Goal: Transaction & Acquisition: Purchase product/service

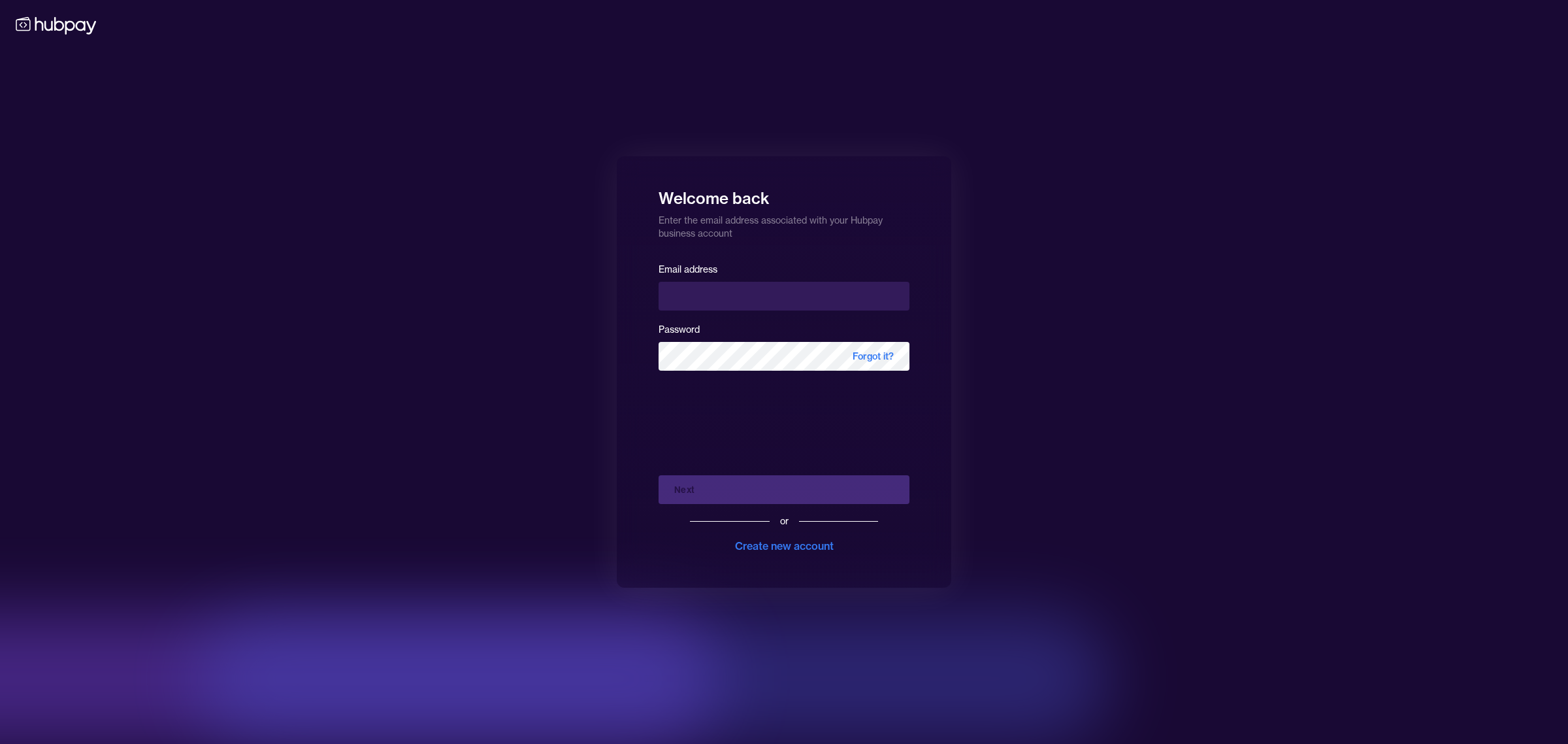
click at [682, 295] on input "email" at bounding box center [783, 295] width 251 height 29
type input "**********"
click at [763, 487] on button "Next" at bounding box center [783, 489] width 251 height 29
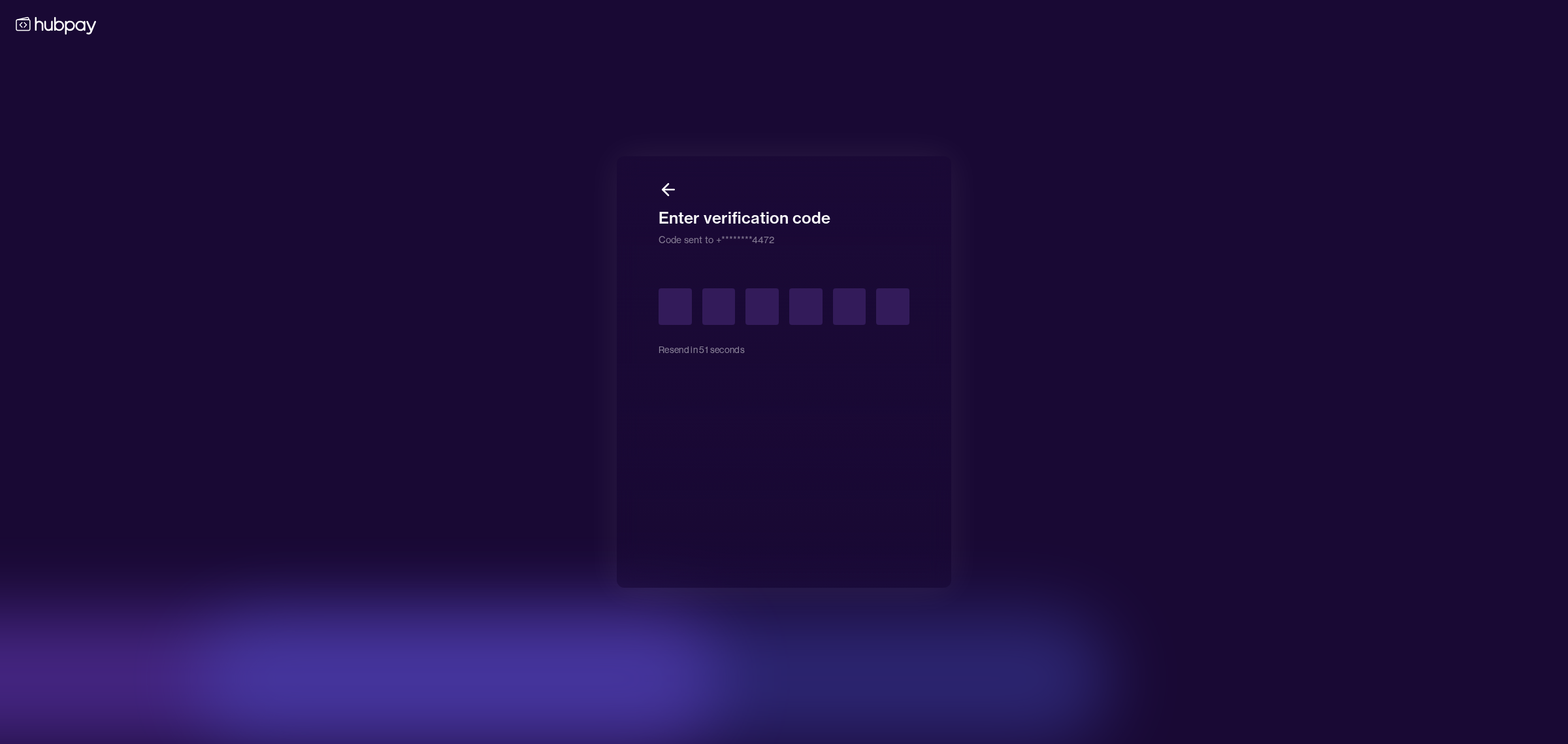
type input "*"
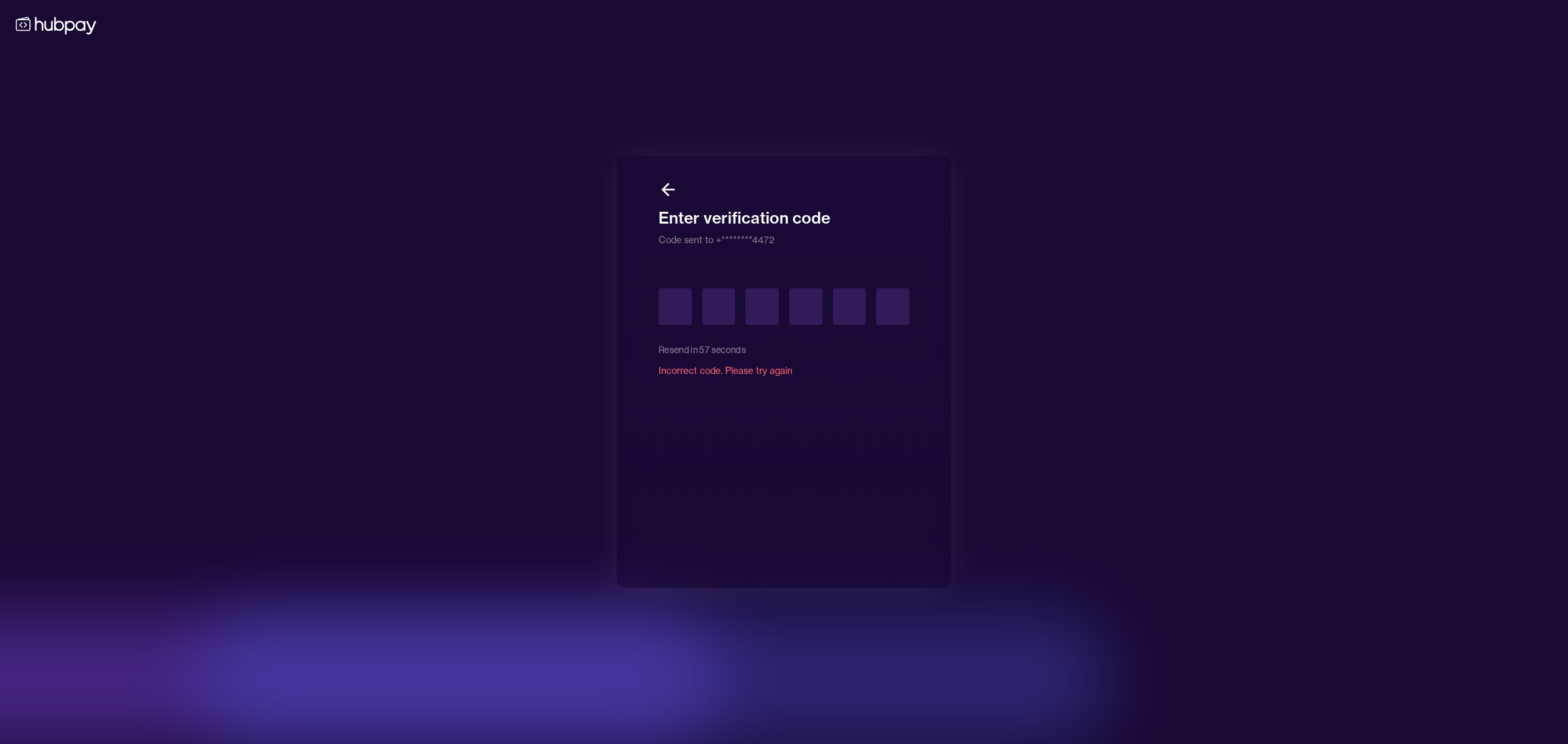
type input "*"
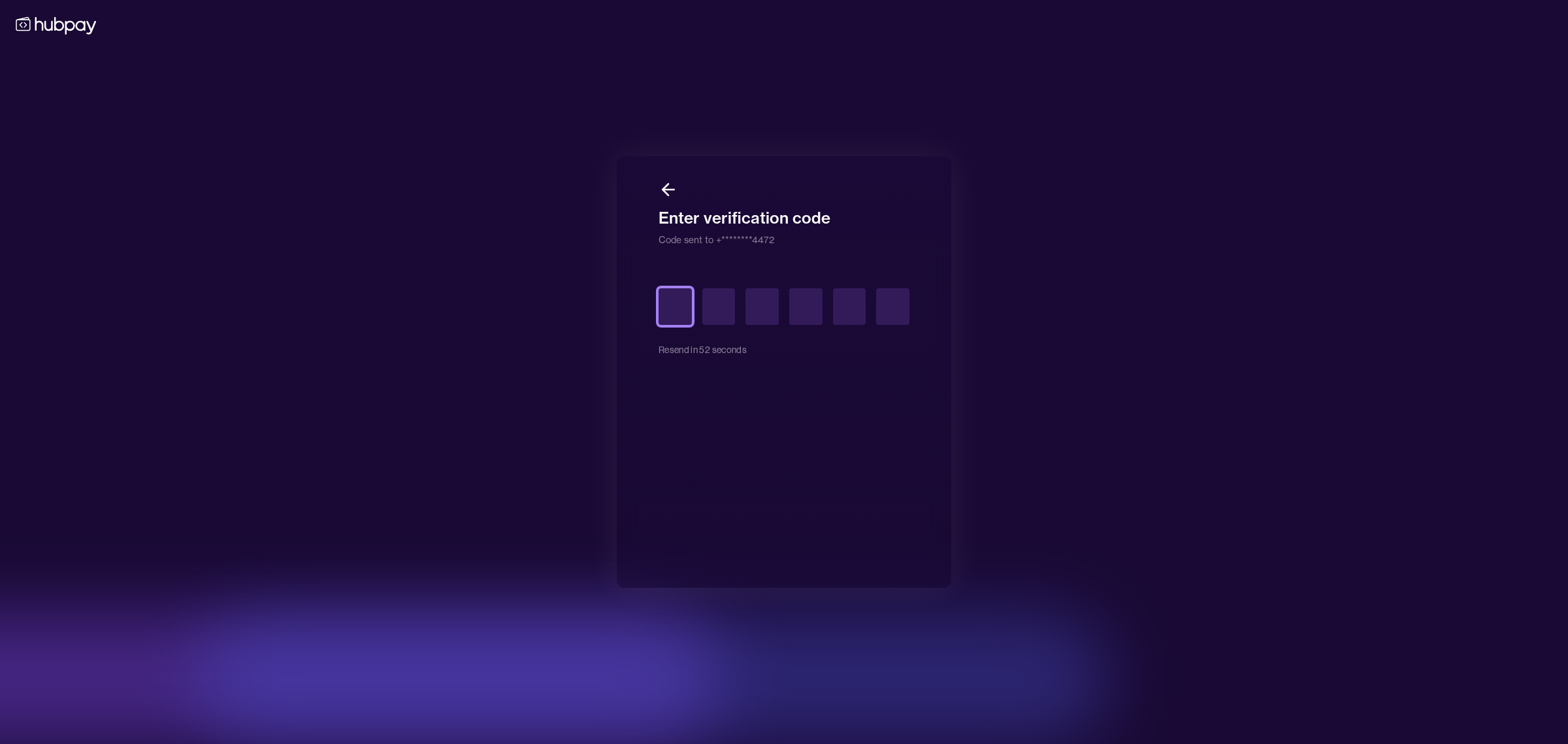
type input "*"
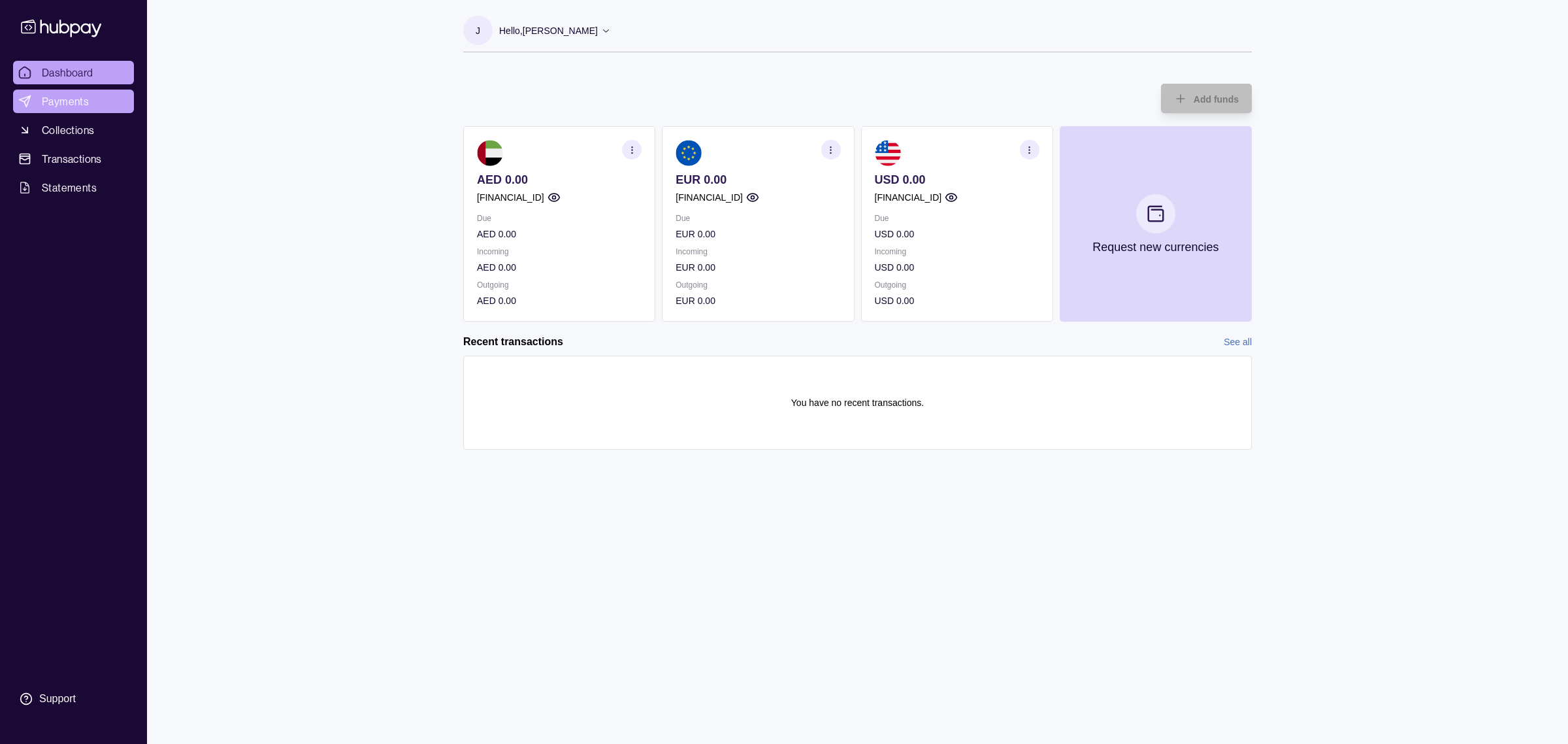
click at [84, 103] on span "Payments" at bounding box center [65, 101] width 47 height 16
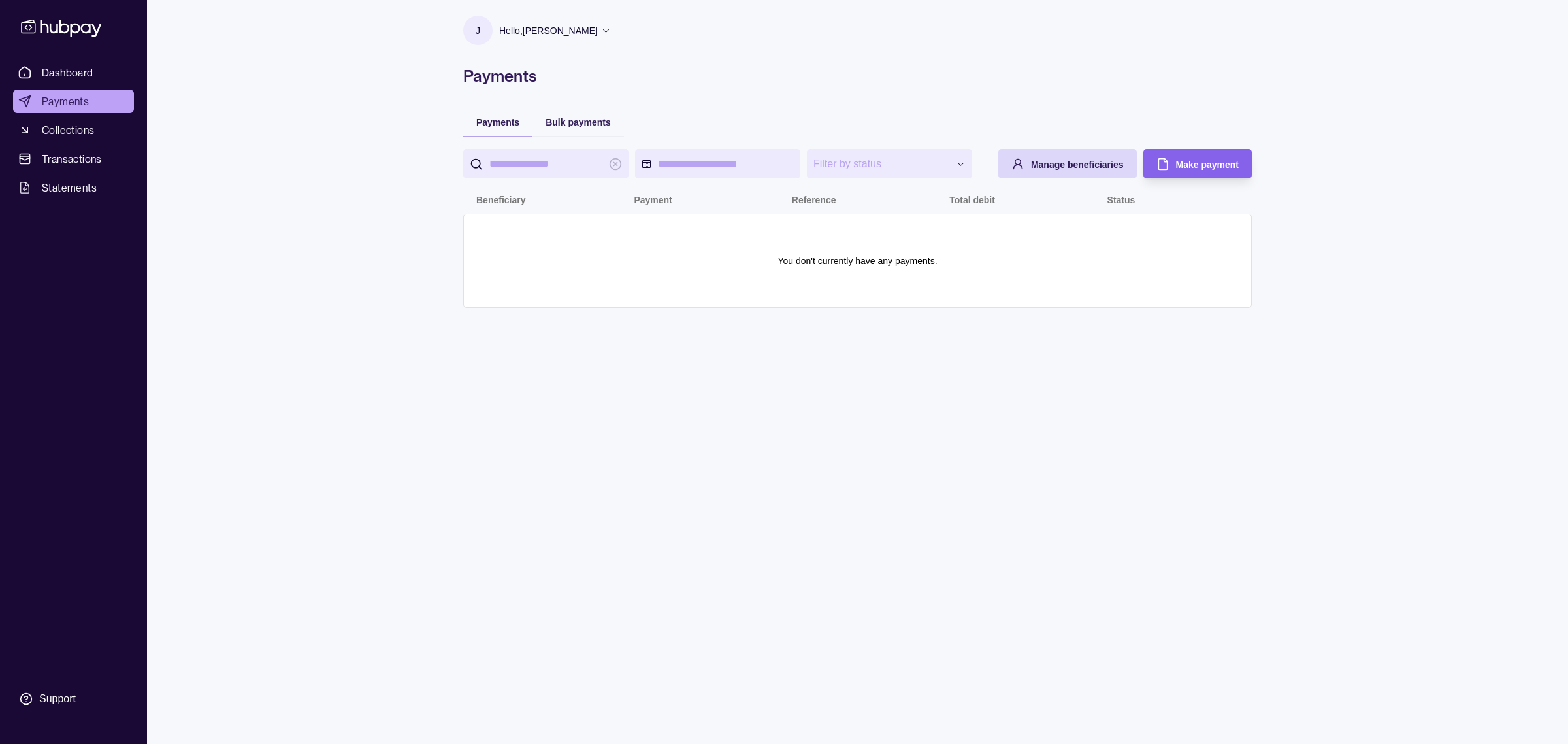
click at [755, 461] on div "**********" at bounding box center [857, 372] width 841 height 744
click at [1044, 161] on span "Manage beneficiaries" at bounding box center [1077, 164] width 92 height 10
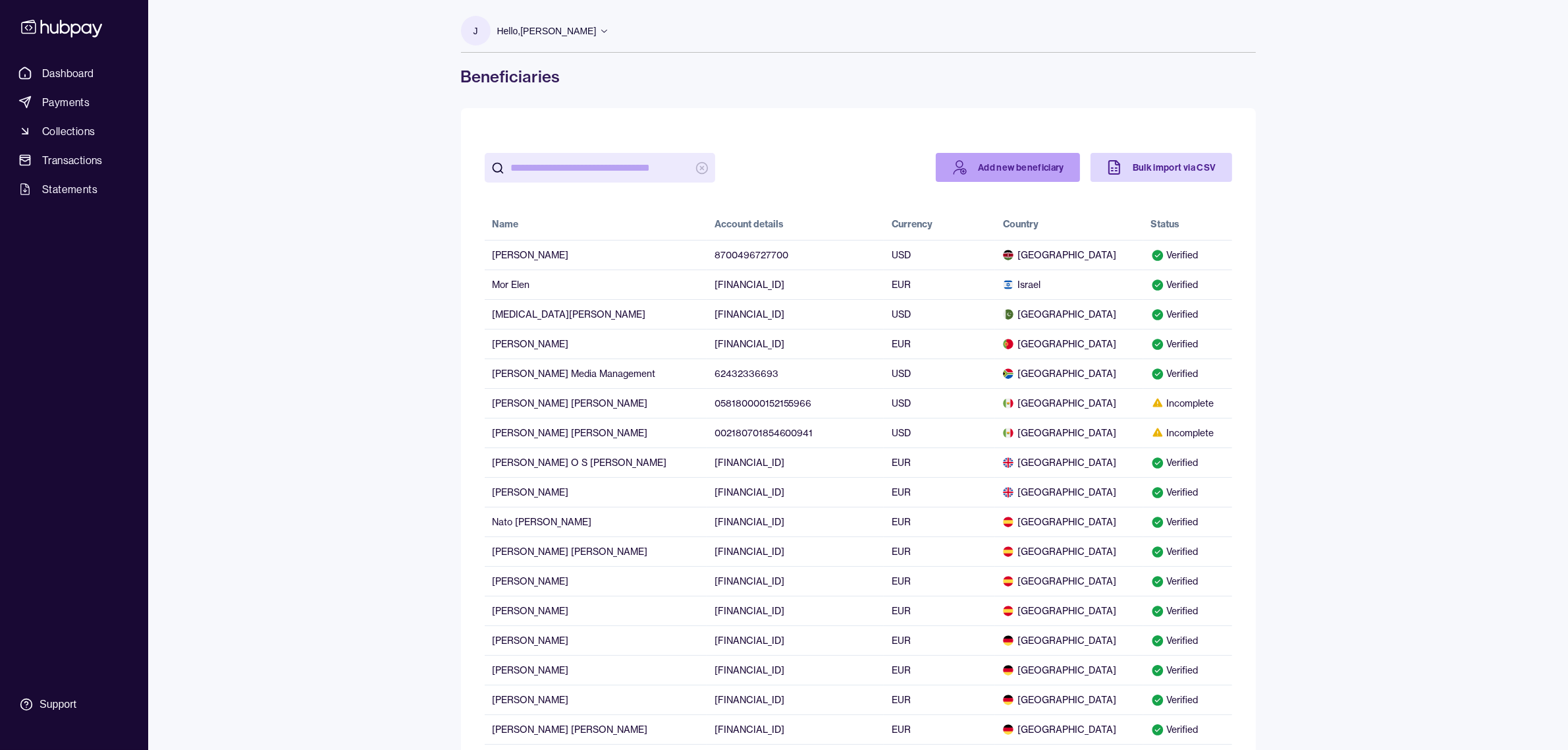
click at [999, 169] on link "Add new beneficiary" at bounding box center [1008, 167] width 144 height 29
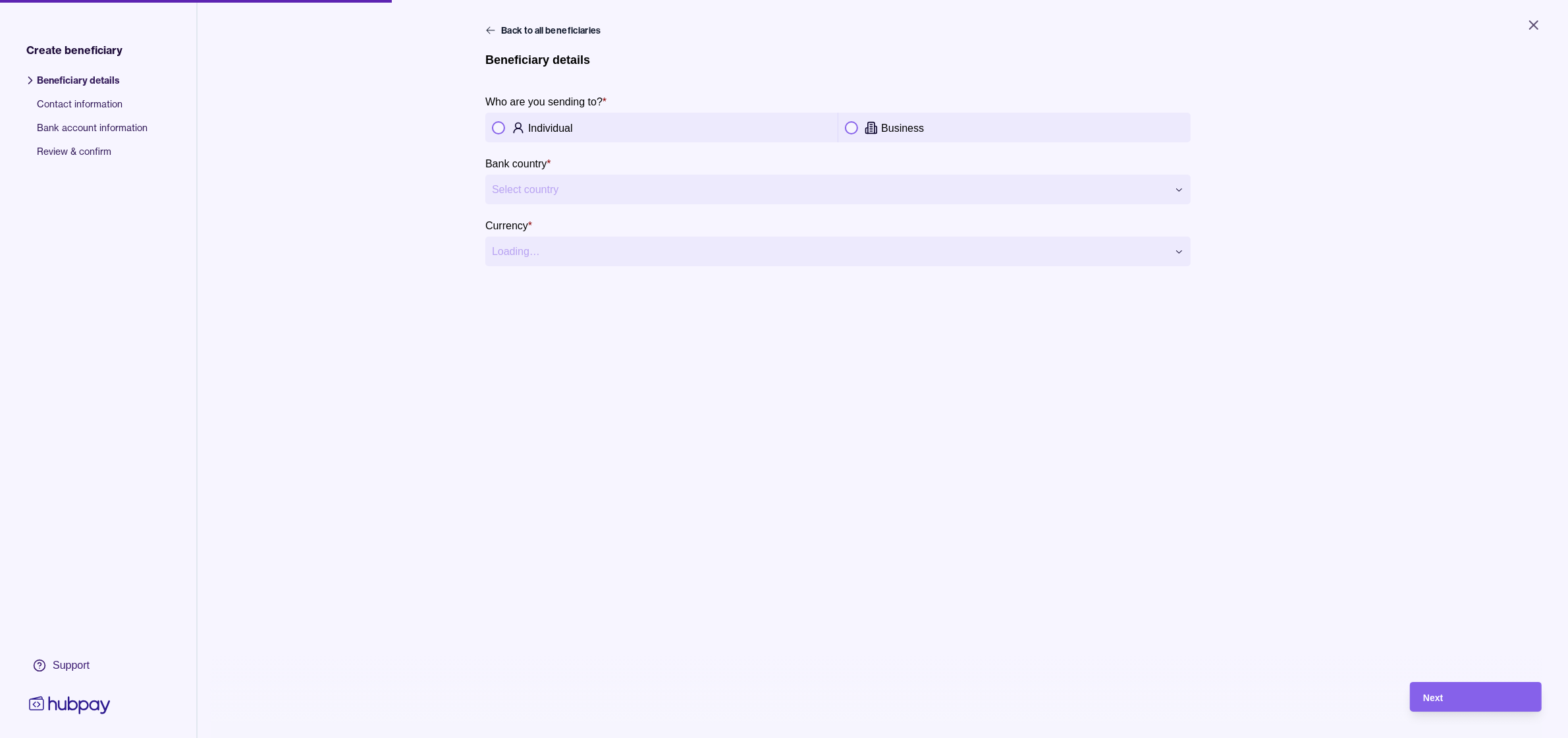
click at [860, 126] on div "Business" at bounding box center [1014, 128] width 339 height 16
click at [695, 198] on html "**********" at bounding box center [784, 369] width 1568 height 738
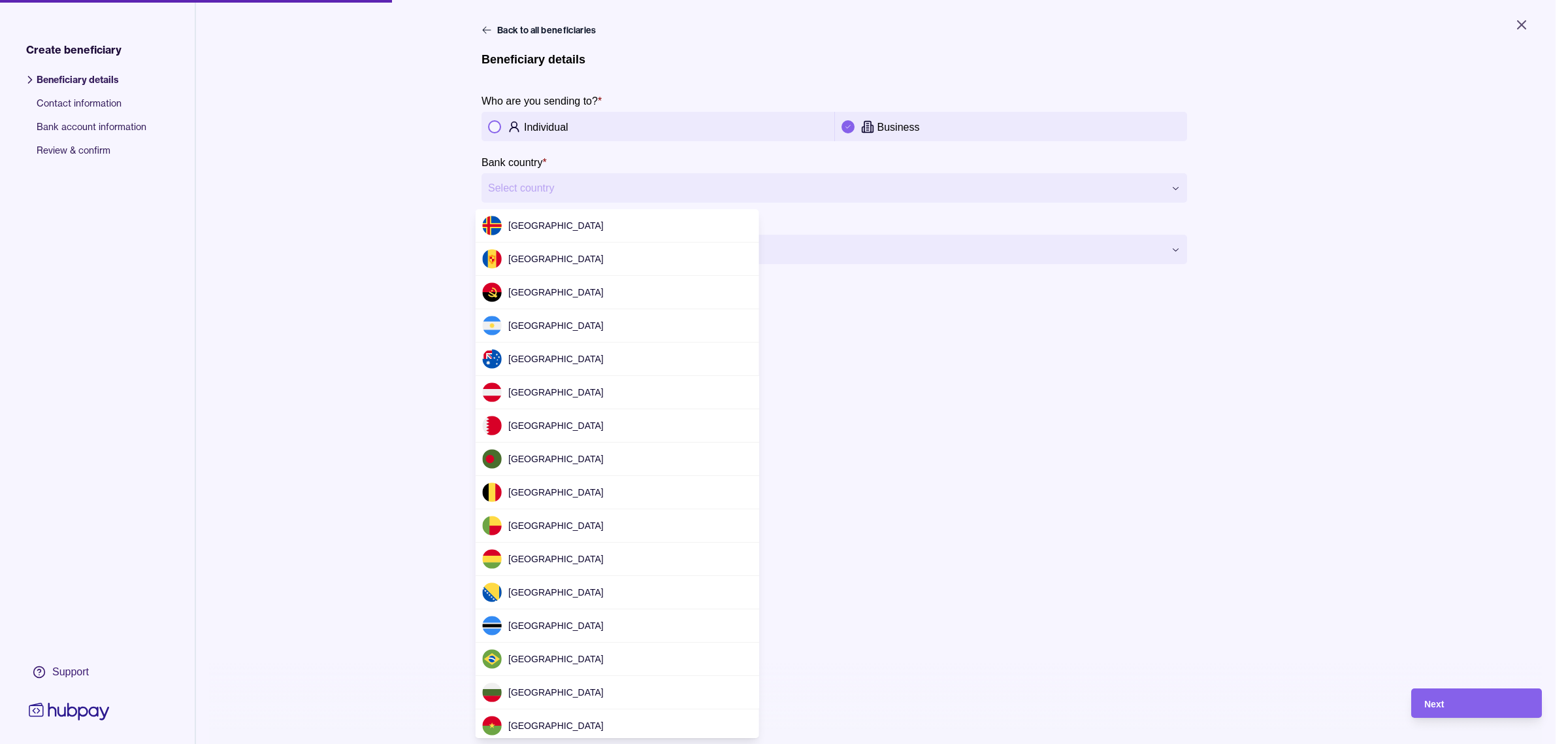
click at [622, 187] on html "**********" at bounding box center [784, 372] width 1568 height 744
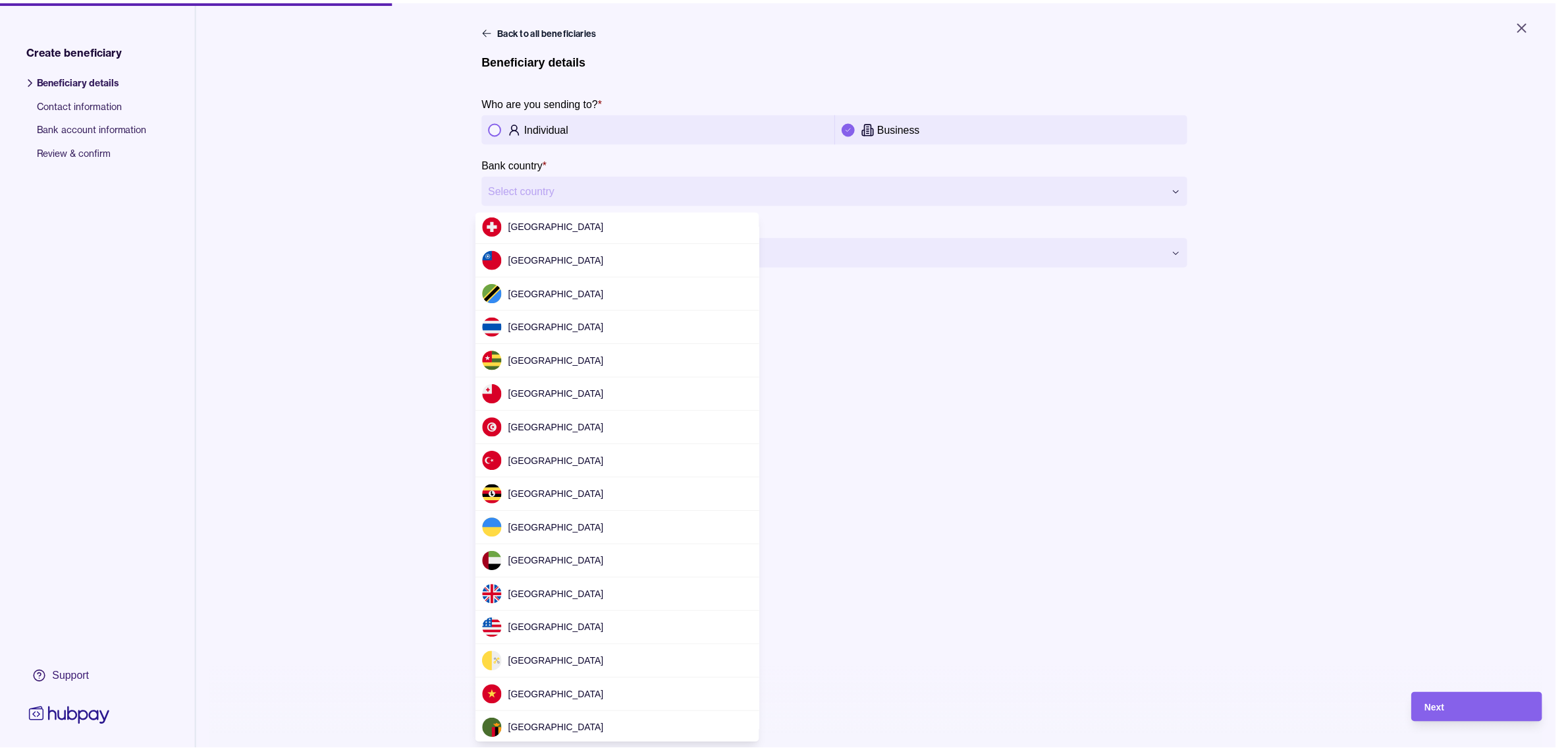
scroll to position [3869, 0]
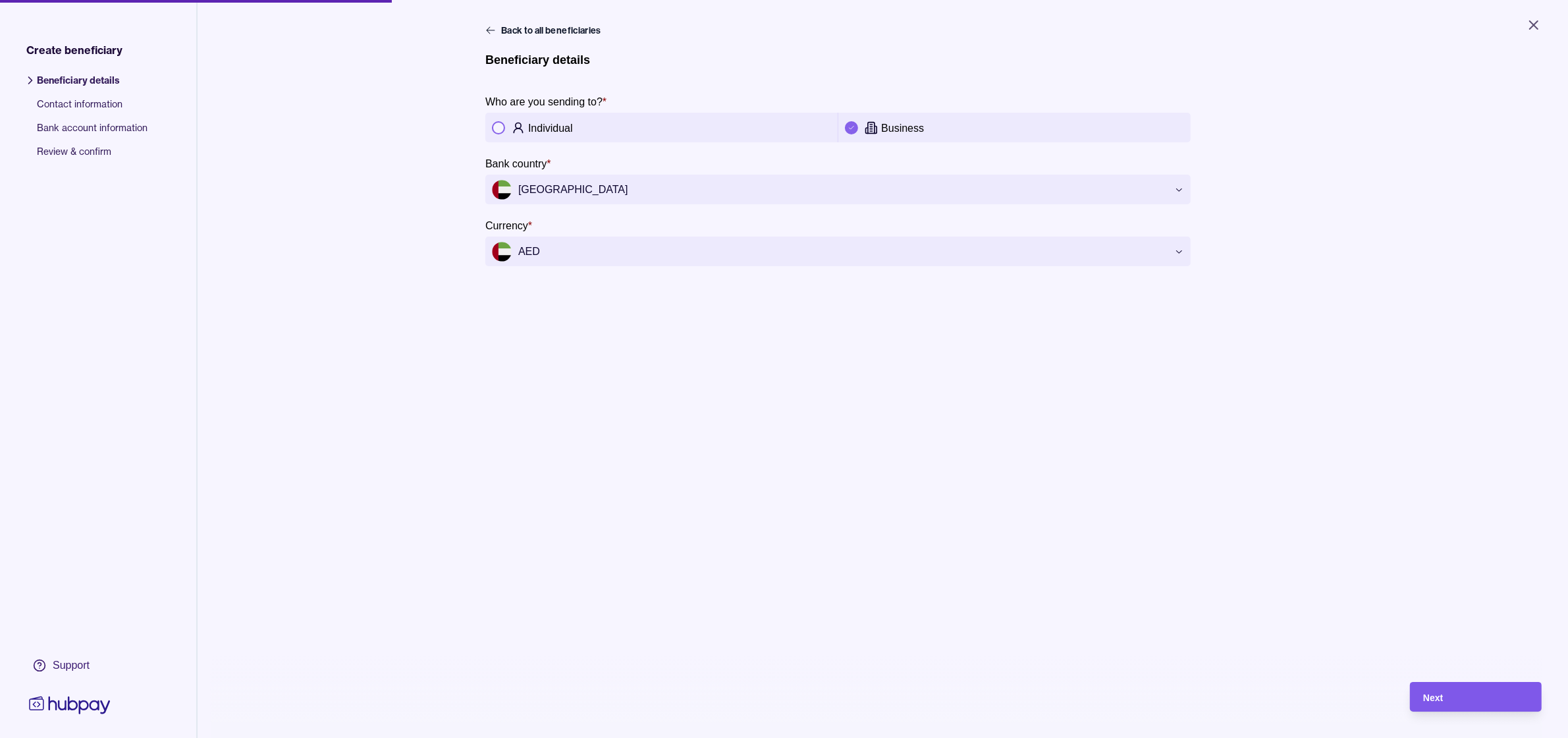
click at [1455, 699] on div "Next" at bounding box center [1465, 696] width 125 height 30
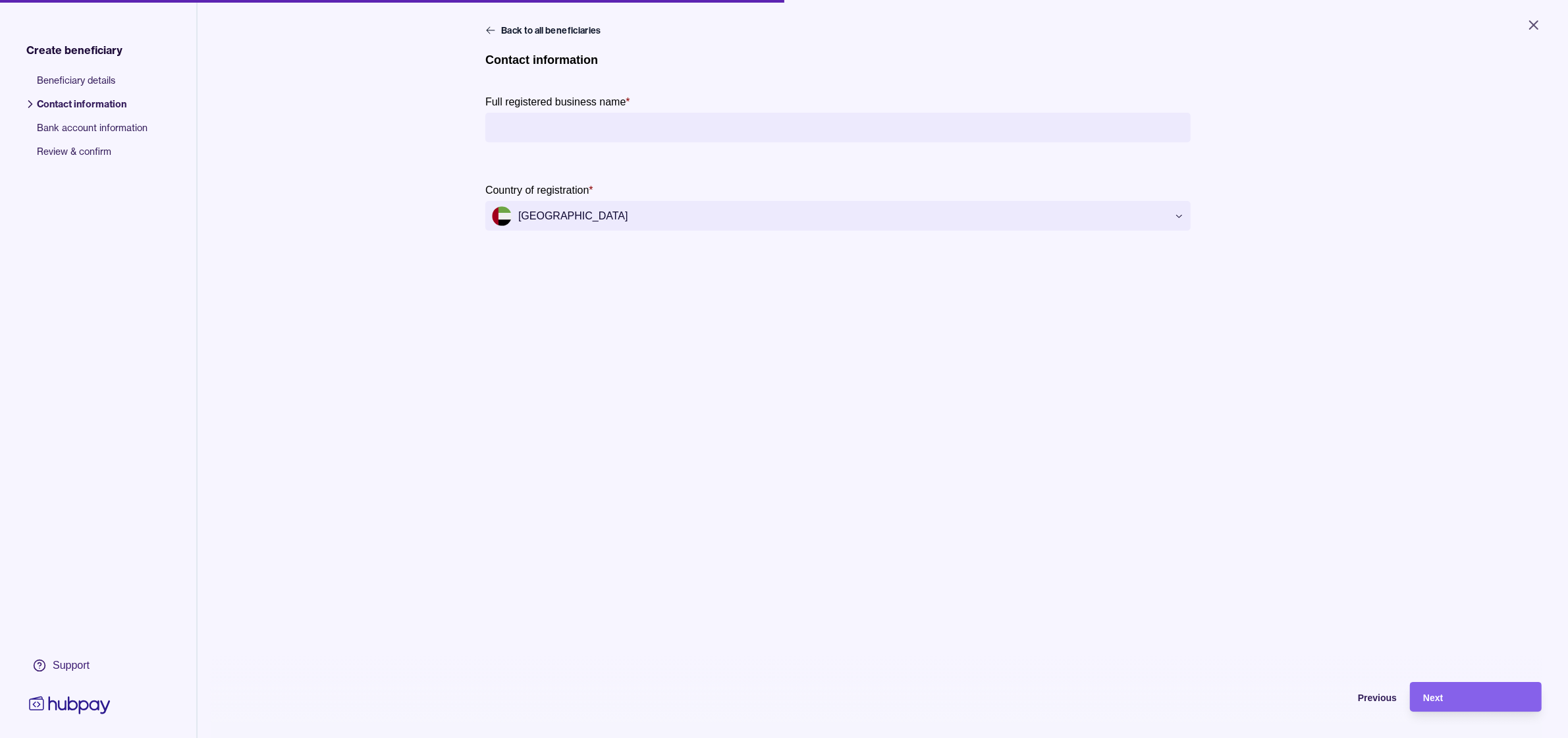
click at [605, 118] on input "Full registered business name *" at bounding box center [838, 128] width 692 height 30
type input "**********"
click at [720, 334] on main "**********" at bounding box center [883, 182] width 795 height 317
click at [1443, 703] on span "Next" at bounding box center [1433, 697] width 20 height 10
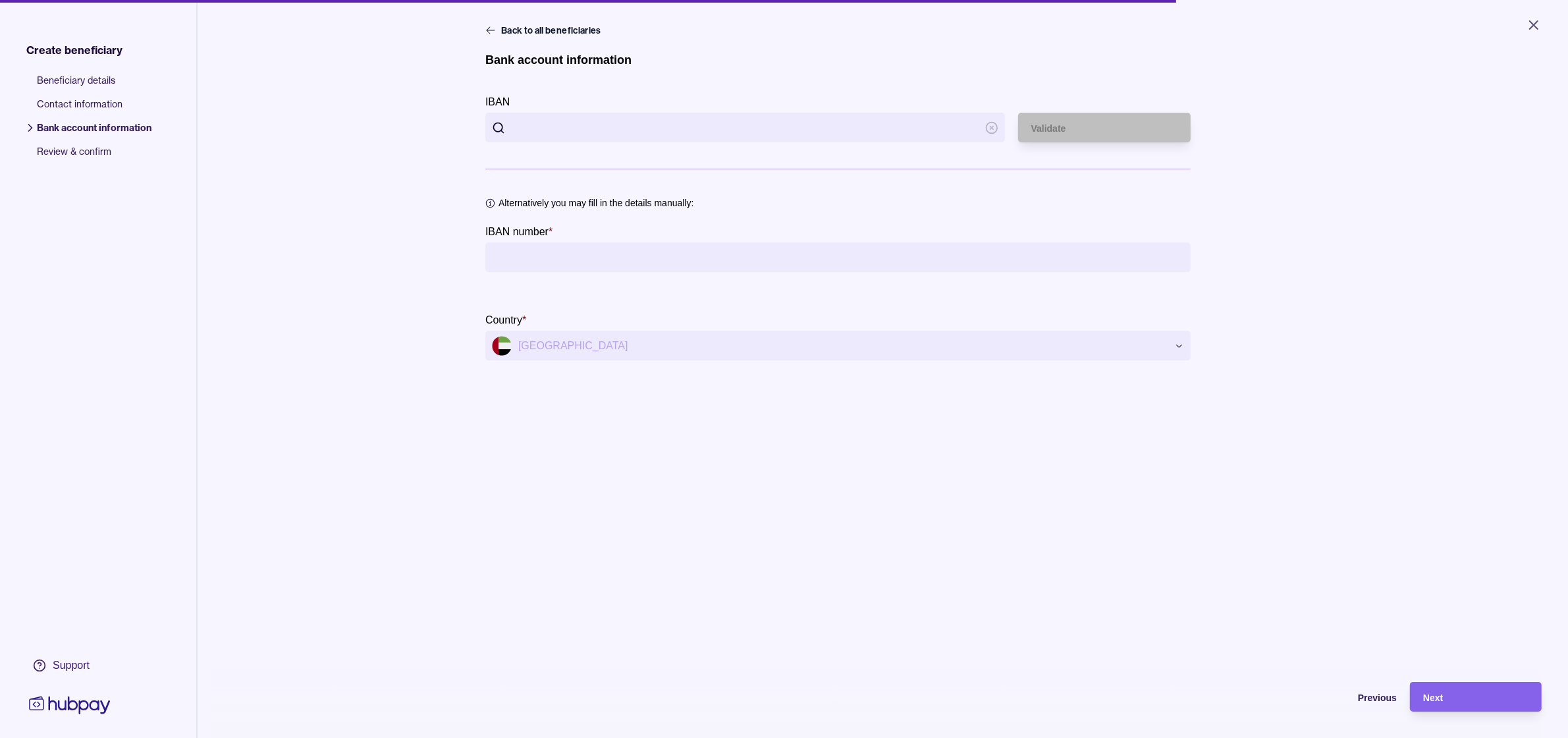
click at [676, 132] on input "IBAN" at bounding box center [745, 128] width 467 height 30
paste input "**********"
type input "**********"
click at [1104, 142] on div "Validate" at bounding box center [1094, 128] width 167 height 30
type input "**********"
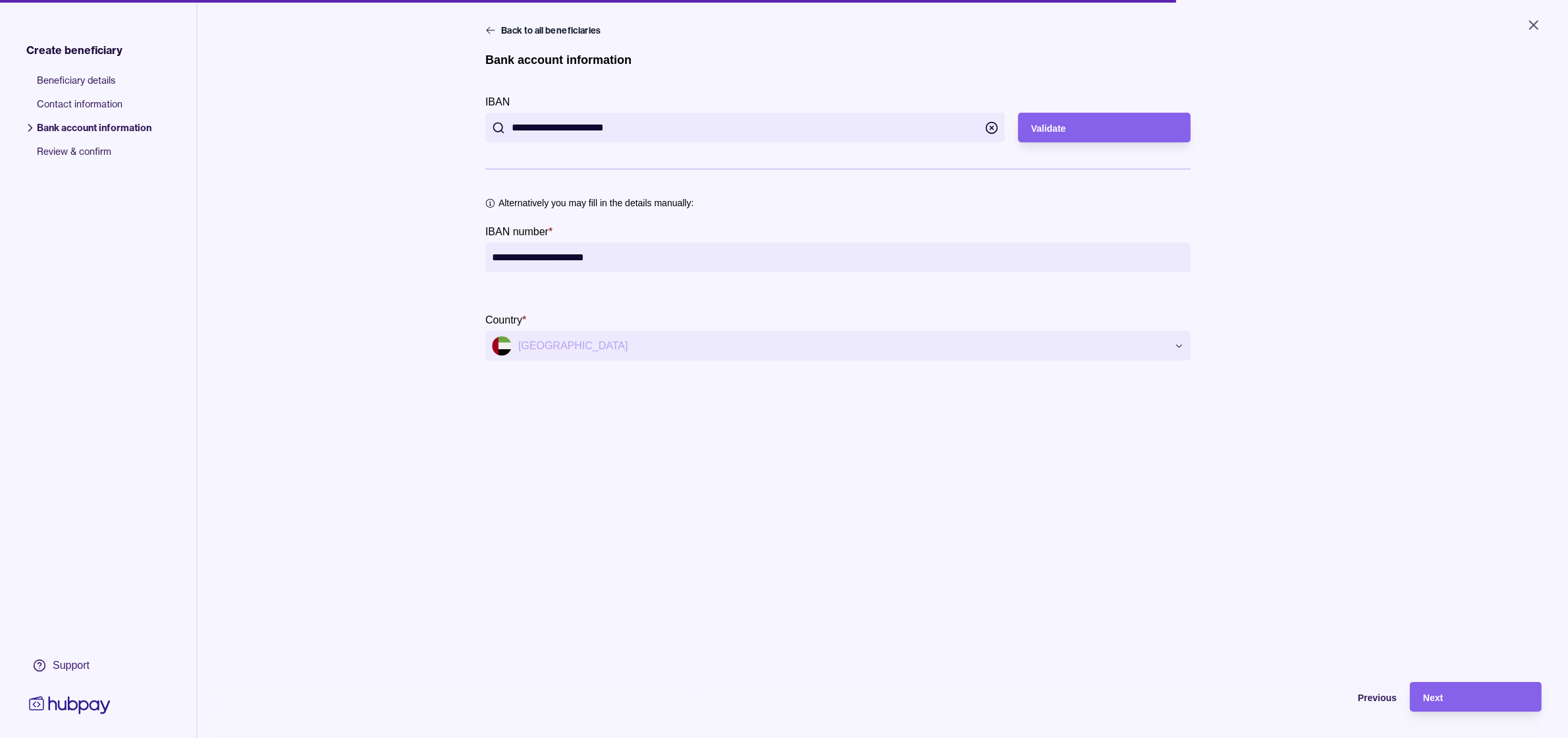
click at [564, 436] on div "**********" at bounding box center [883, 393] width 795 height 738
click at [1491, 701] on div "Next" at bounding box center [1476, 696] width 106 height 16
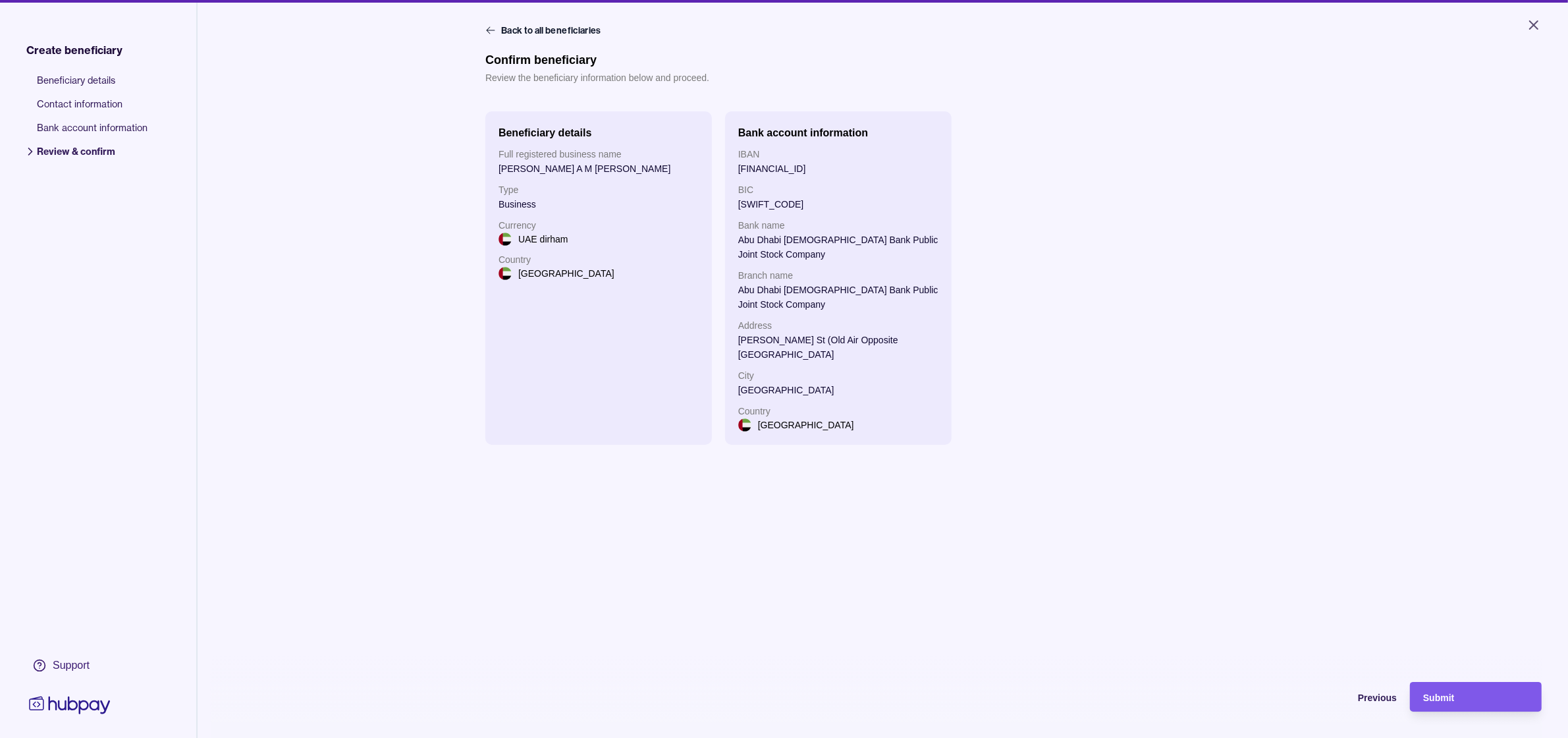
click at [1489, 711] on div "Submit" at bounding box center [1465, 696] width 125 height 30
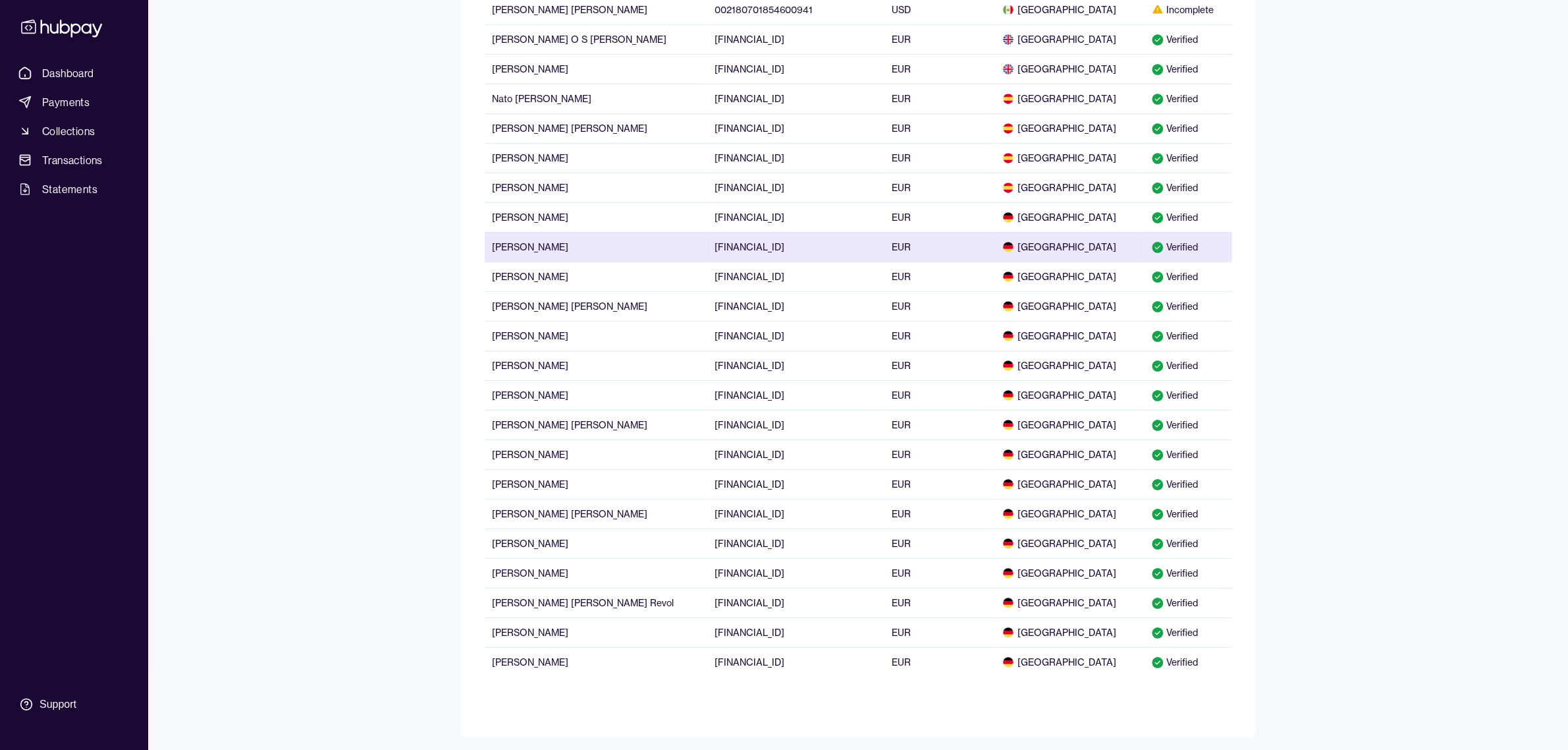
scroll to position [459, 0]
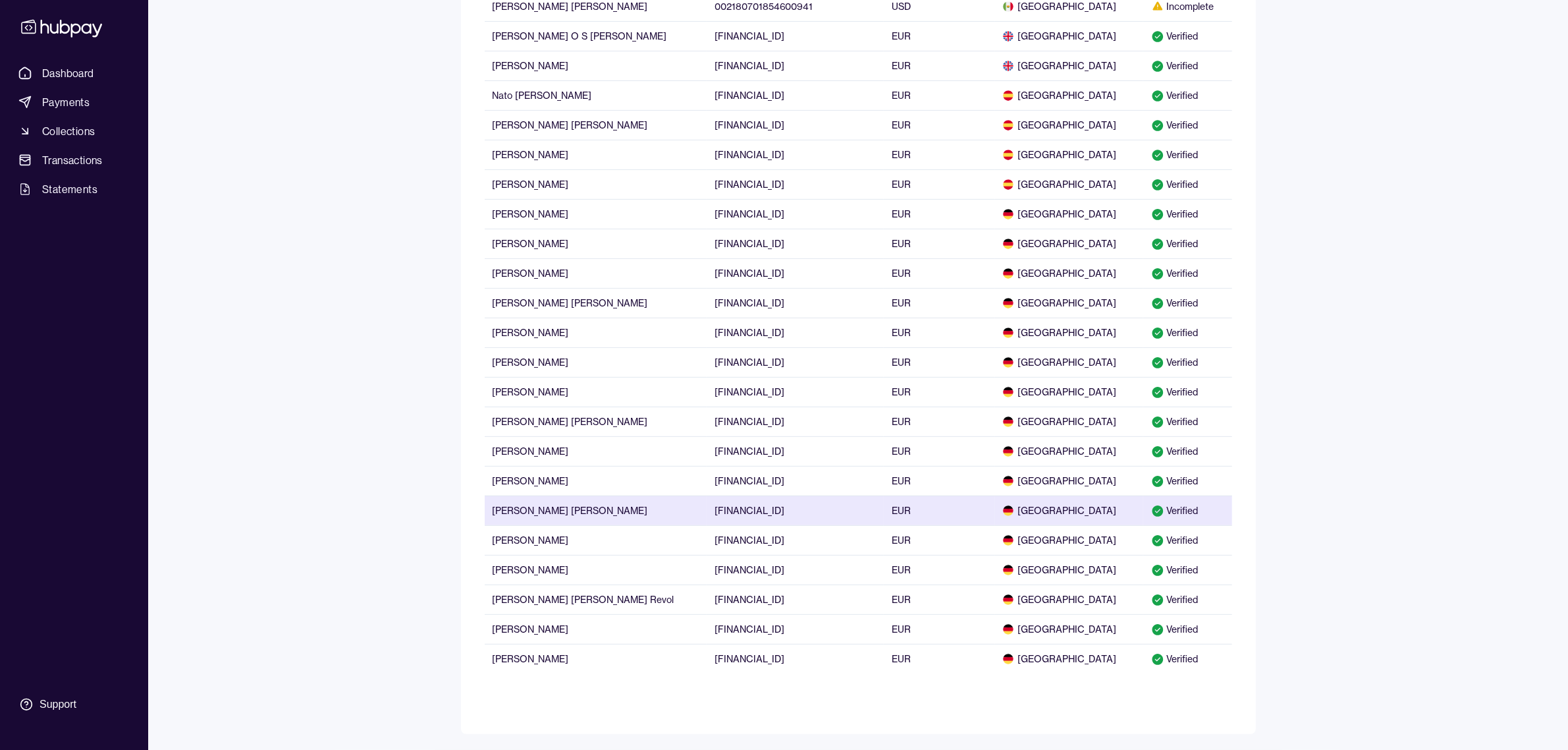
click at [511, 517] on td "[PERSON_NAME] [PERSON_NAME]" at bounding box center [595, 510] width 222 height 30
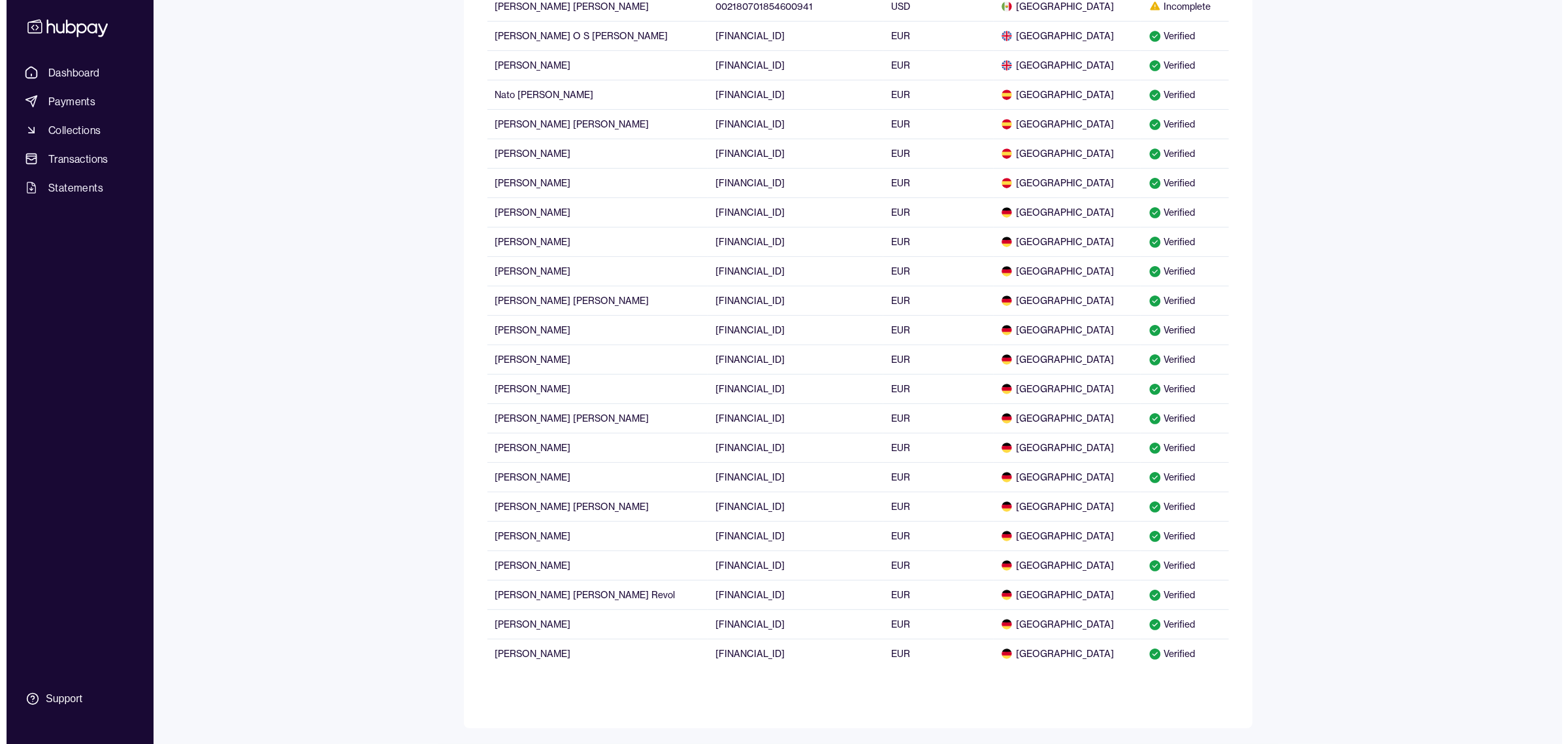
scroll to position [0, 0]
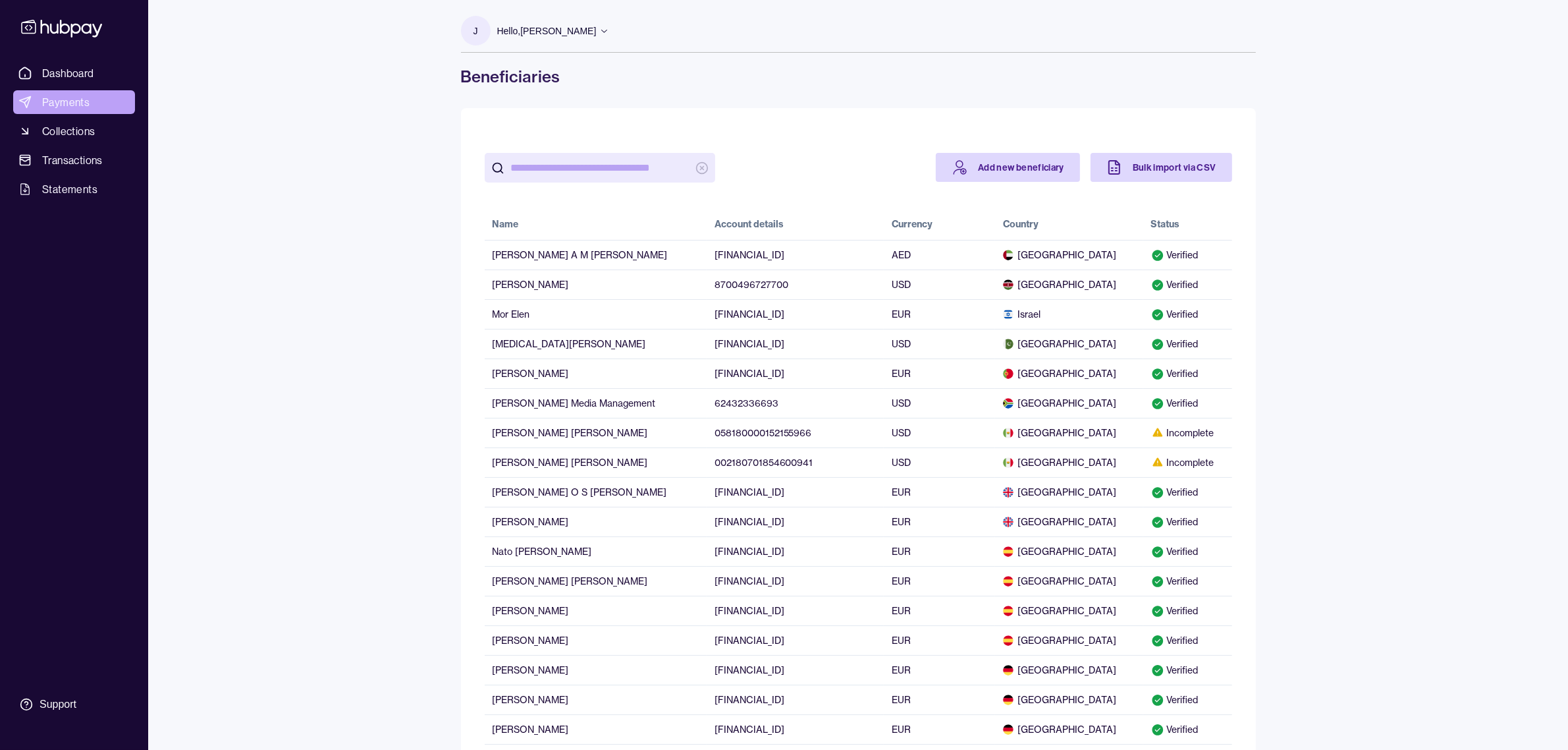
click at [76, 96] on span "Payments" at bounding box center [66, 102] width 48 height 16
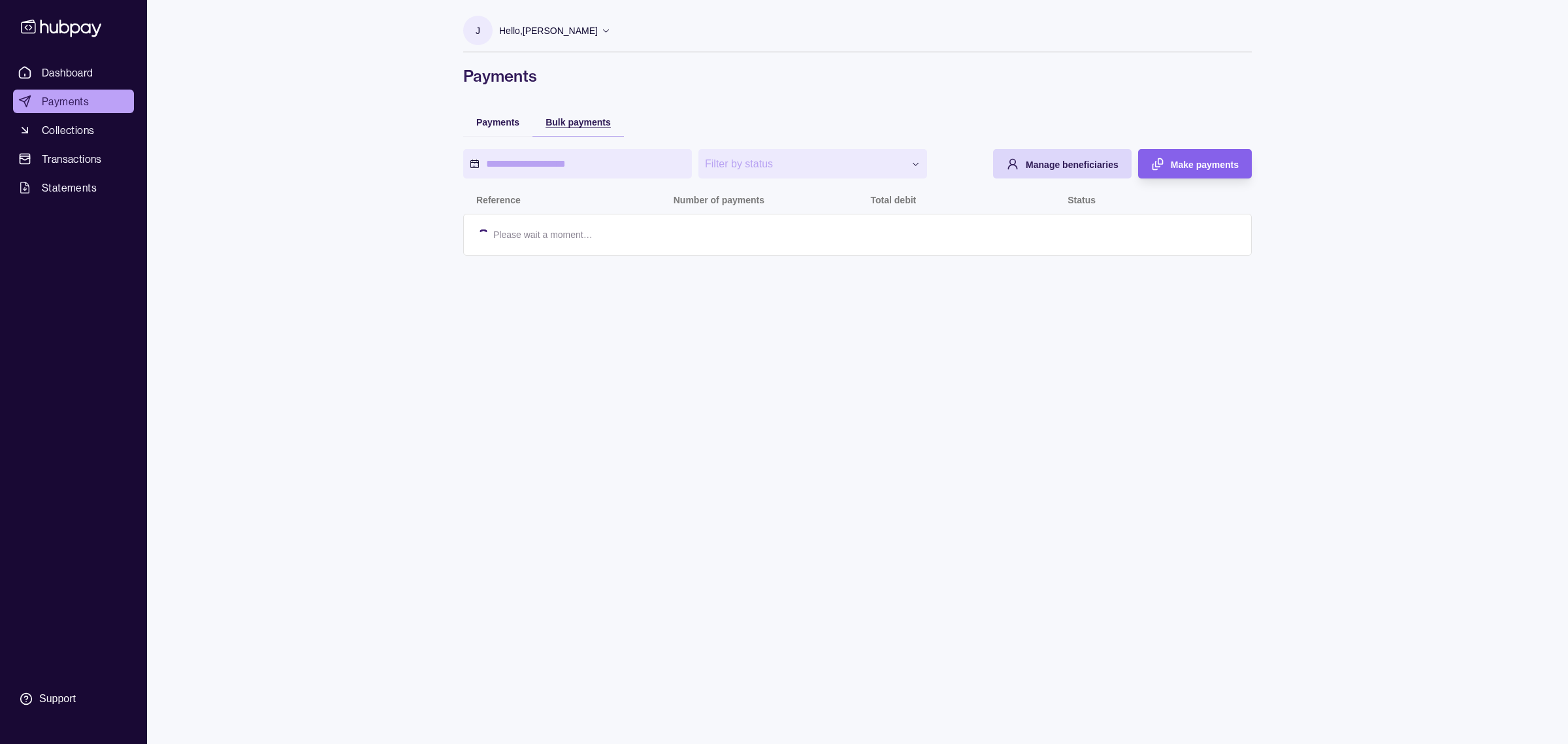
click at [573, 120] on span "Bulk payments" at bounding box center [578, 121] width 65 height 10
click at [1180, 162] on span "Make payments" at bounding box center [1204, 164] width 68 height 10
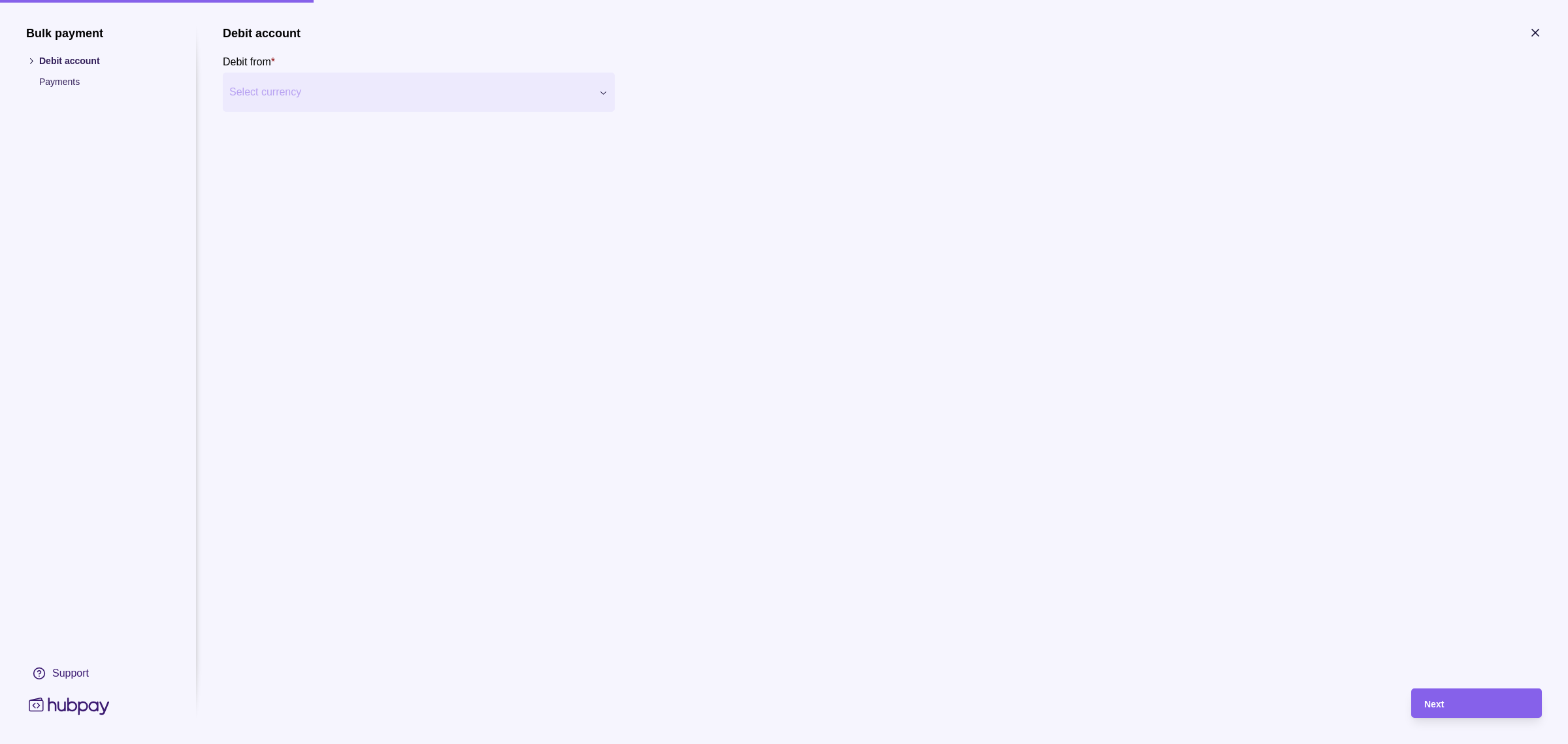
click at [563, 89] on span "Select currency" at bounding box center [410, 92] width 363 height 16
click at [1434, 707] on span "Next" at bounding box center [1434, 704] width 19 height 10
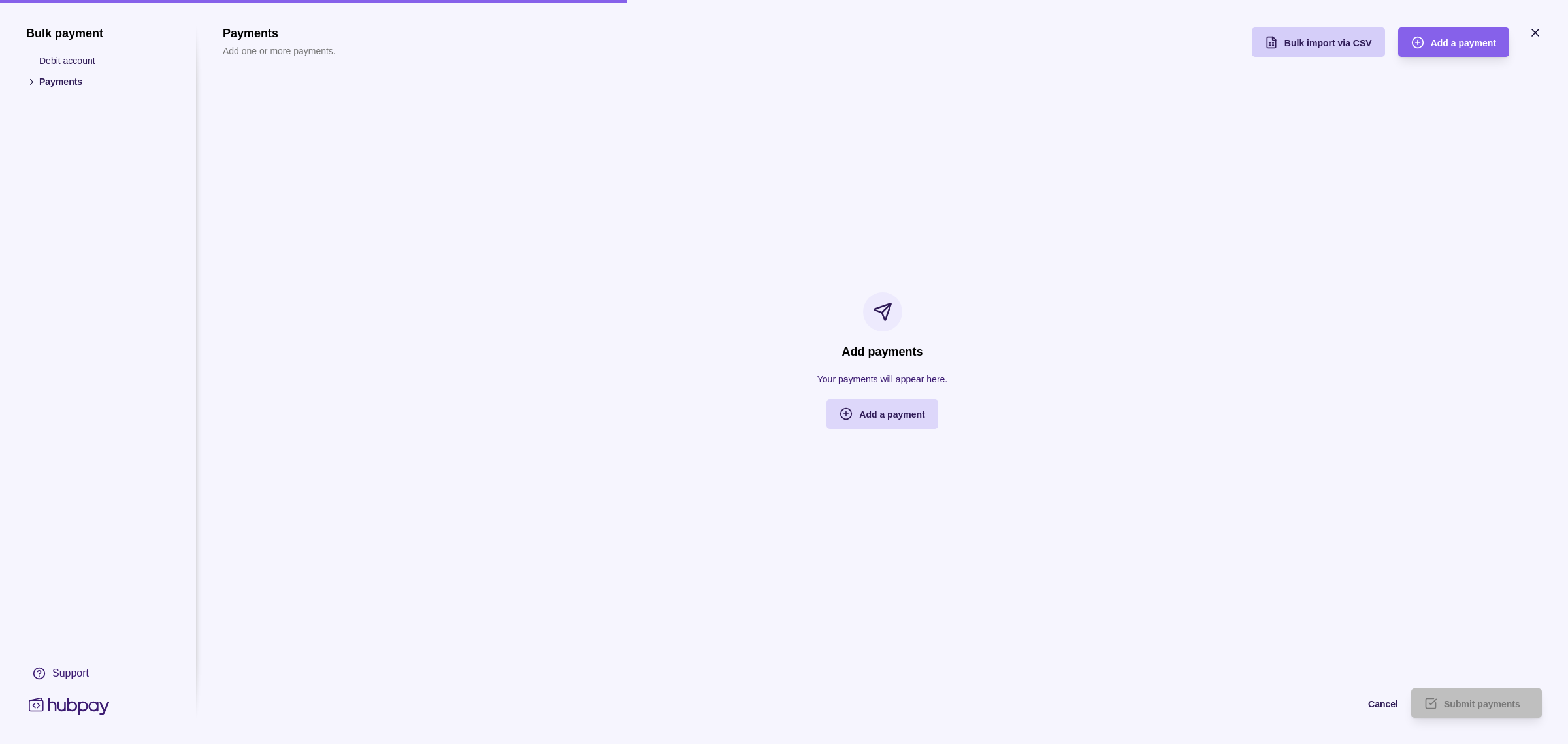
click at [1338, 51] on div "Bulk import via CSV" at bounding box center [1308, 42] width 127 height 30
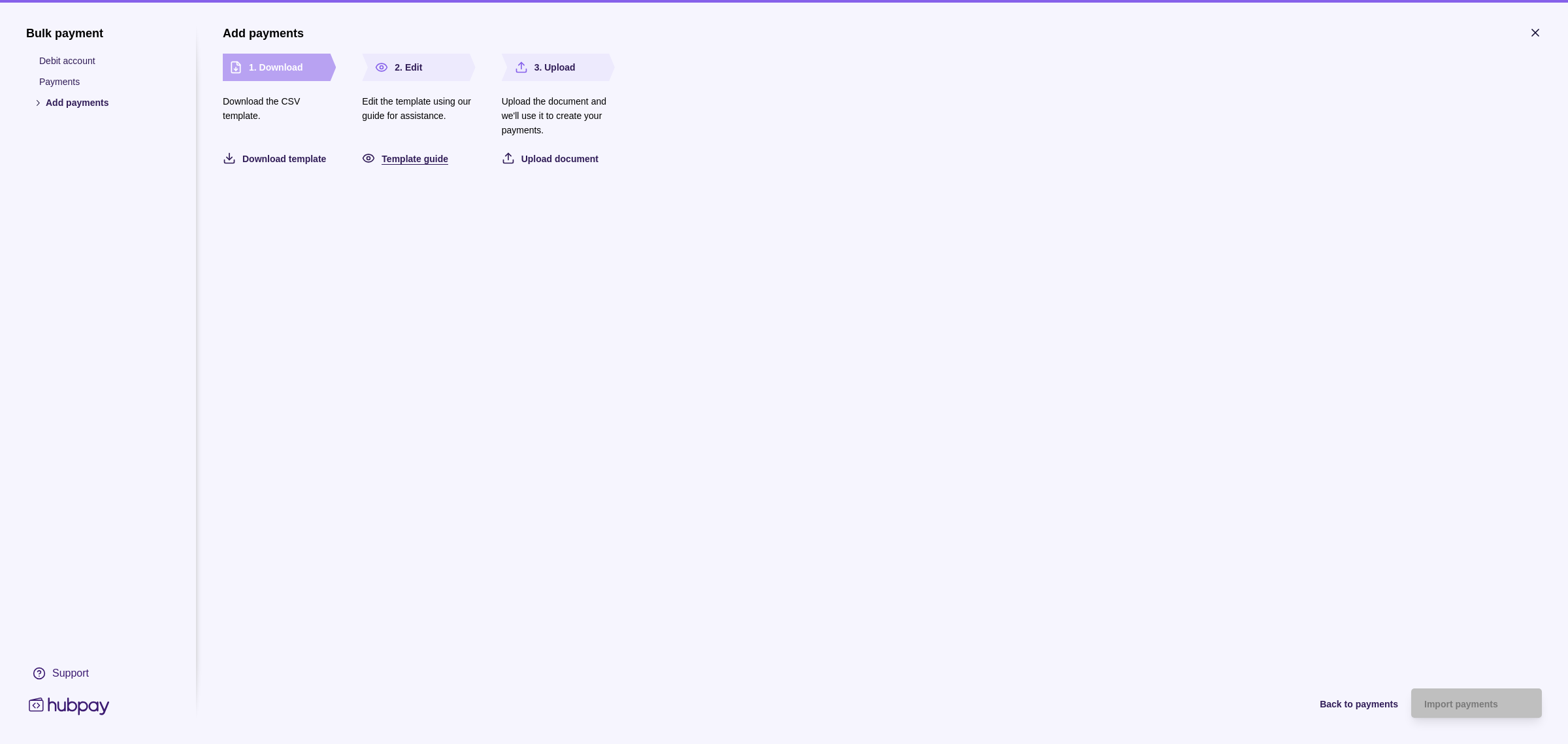
click at [416, 159] on span "Template guide" at bounding box center [415, 159] width 67 height 10
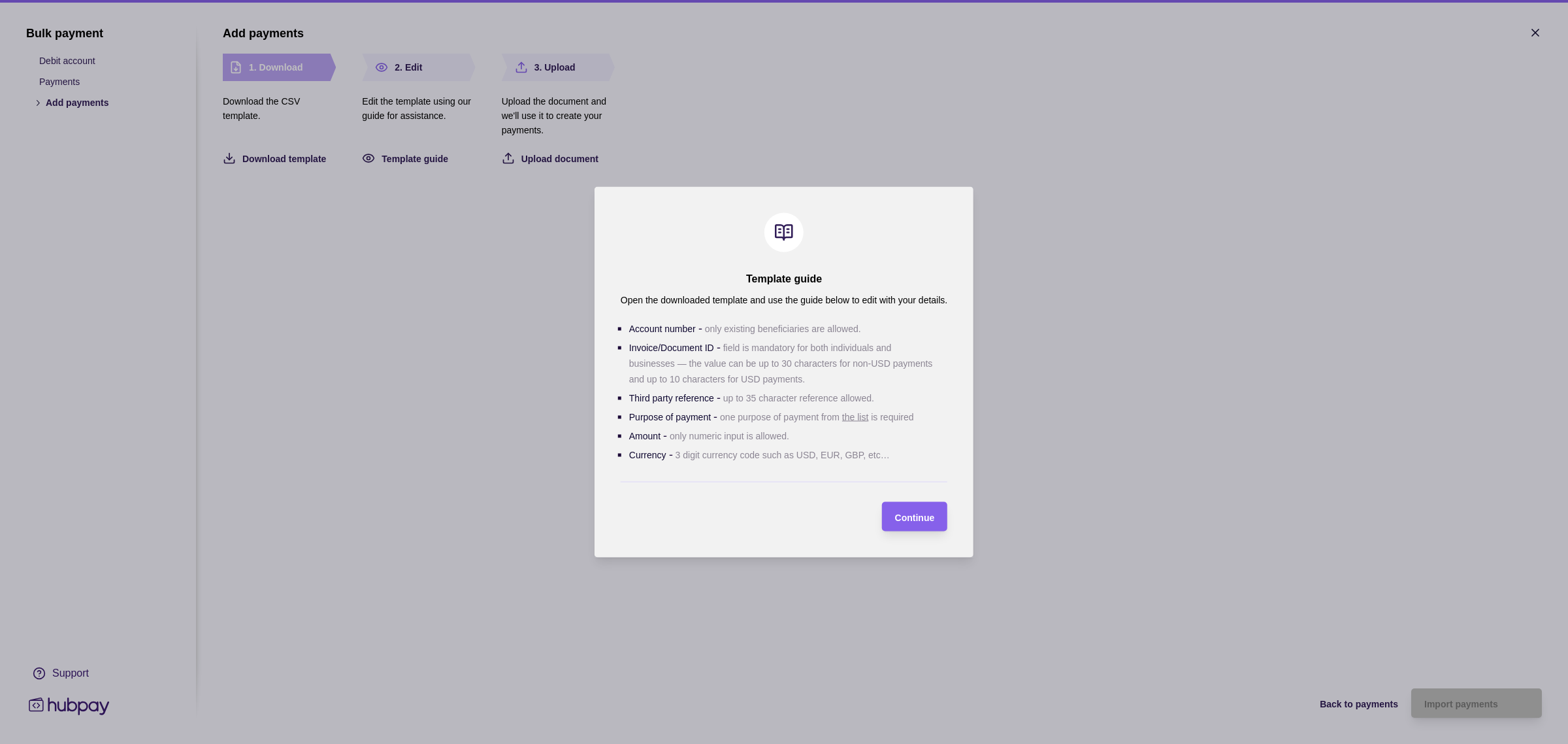
click at [794, 421] on p "one purpose of payment from the list is required" at bounding box center [817, 417] width 194 height 10
click at [857, 419] on link "the list" at bounding box center [855, 417] width 26 height 10
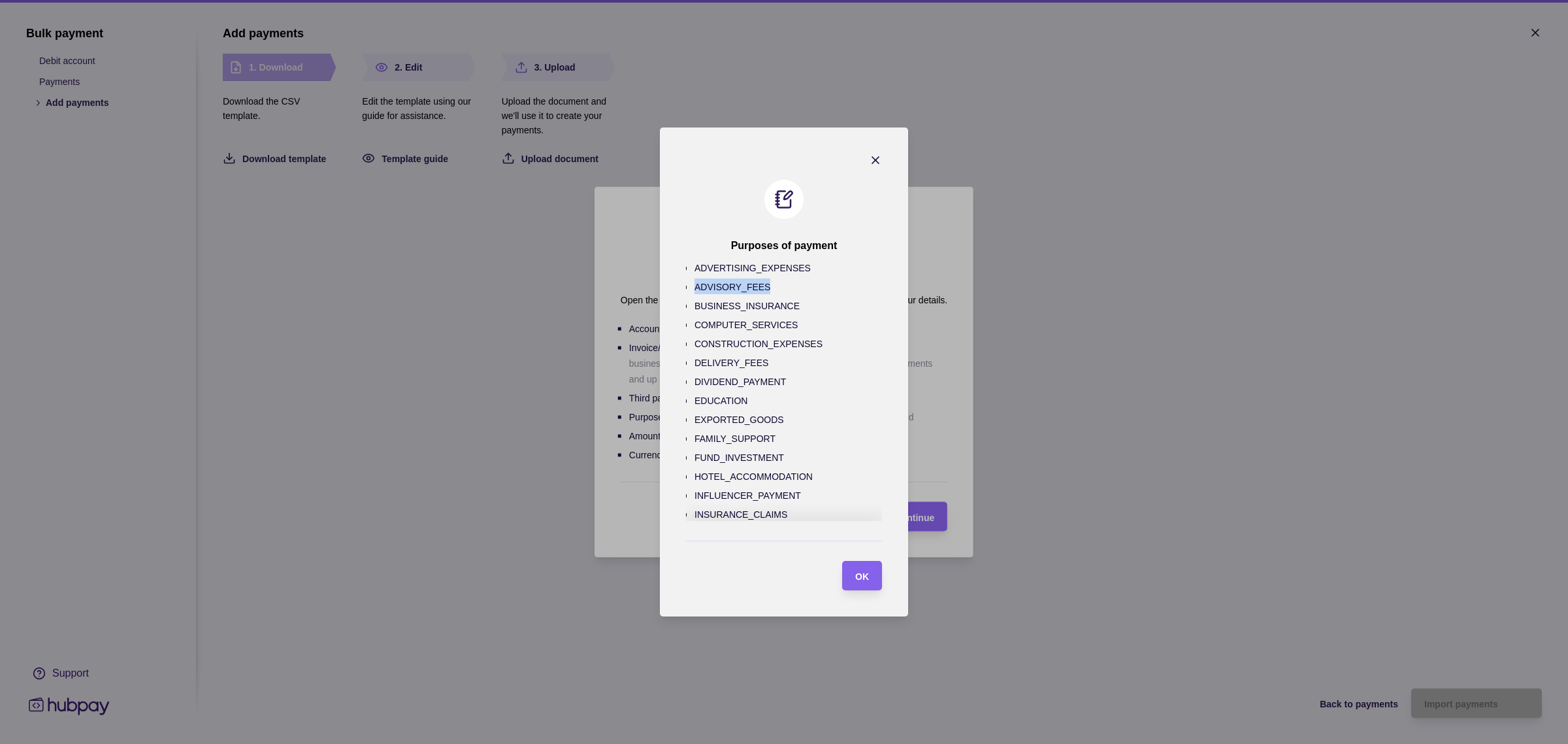
drag, startPoint x: 682, startPoint y: 288, endPoint x: 762, endPoint y: 278, distance: 80.6
click at [762, 278] on ul "ADVERTISING_EXPENSES ADVISORY_FEES BUSINESS_INSURANCE COMPUTER_SERVICES CONSTRU…" at bounding box center [784, 571] width 196 height 622
copy p "ADVISORY_FEES"
click at [862, 572] on span "OK" at bounding box center [862, 576] width 14 height 10
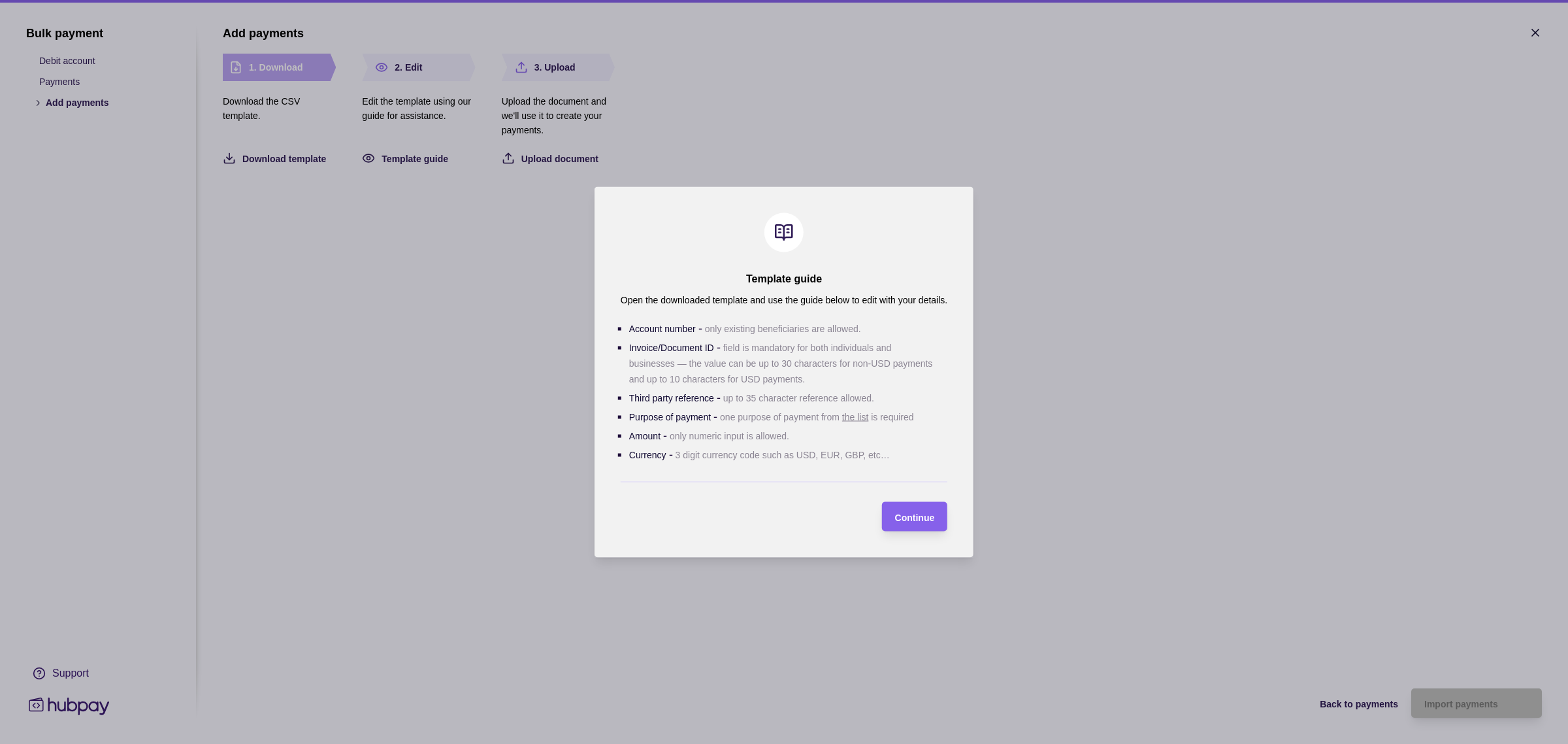
click at [521, 543] on div at bounding box center [784, 372] width 1568 height 744
click at [854, 412] on link "the list" at bounding box center [855, 417] width 26 height 10
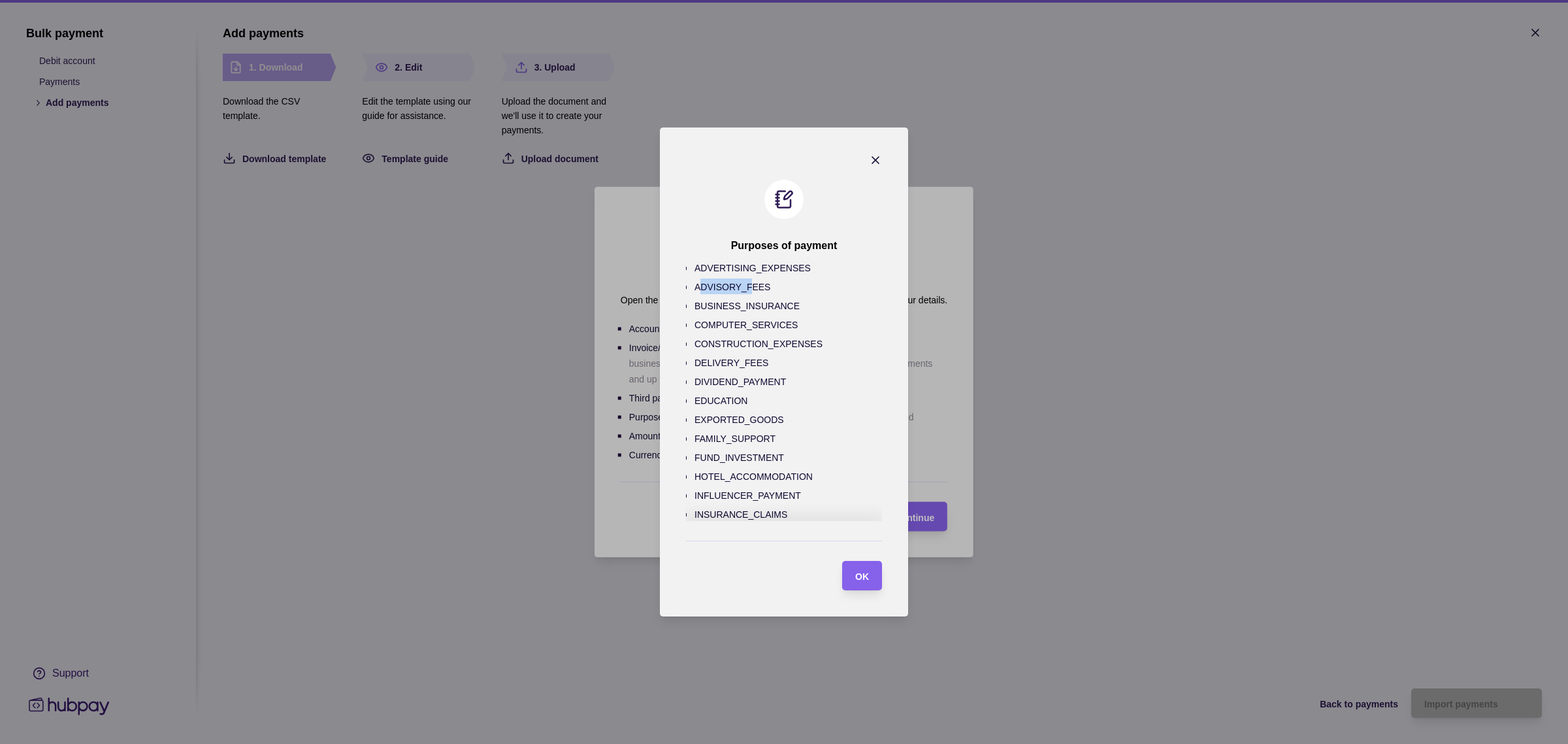
drag, startPoint x: 691, startPoint y: 281, endPoint x: 744, endPoint y: 285, distance: 53.2
click at [744, 285] on span "ADVISORY_FEES" at bounding box center [733, 286] width 76 height 13
drag, startPoint x: 688, startPoint y: 289, endPoint x: 765, endPoint y: 291, distance: 77.0
click at [765, 291] on li "ADVISORY_FEES" at bounding box center [788, 288] width 187 height 19
copy p "ADVISORY_FEES"
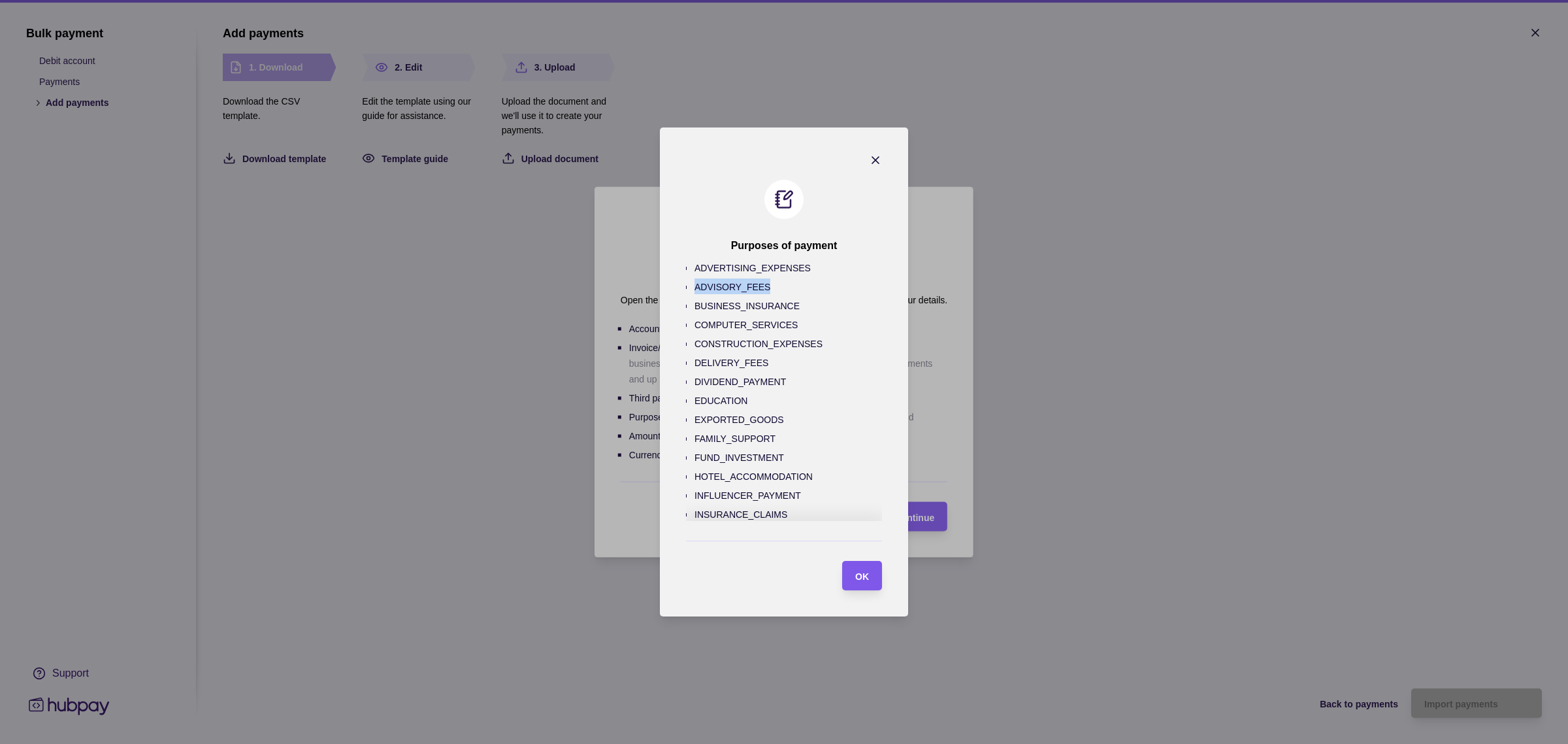
click at [869, 576] on span "OK" at bounding box center [862, 576] width 14 height 10
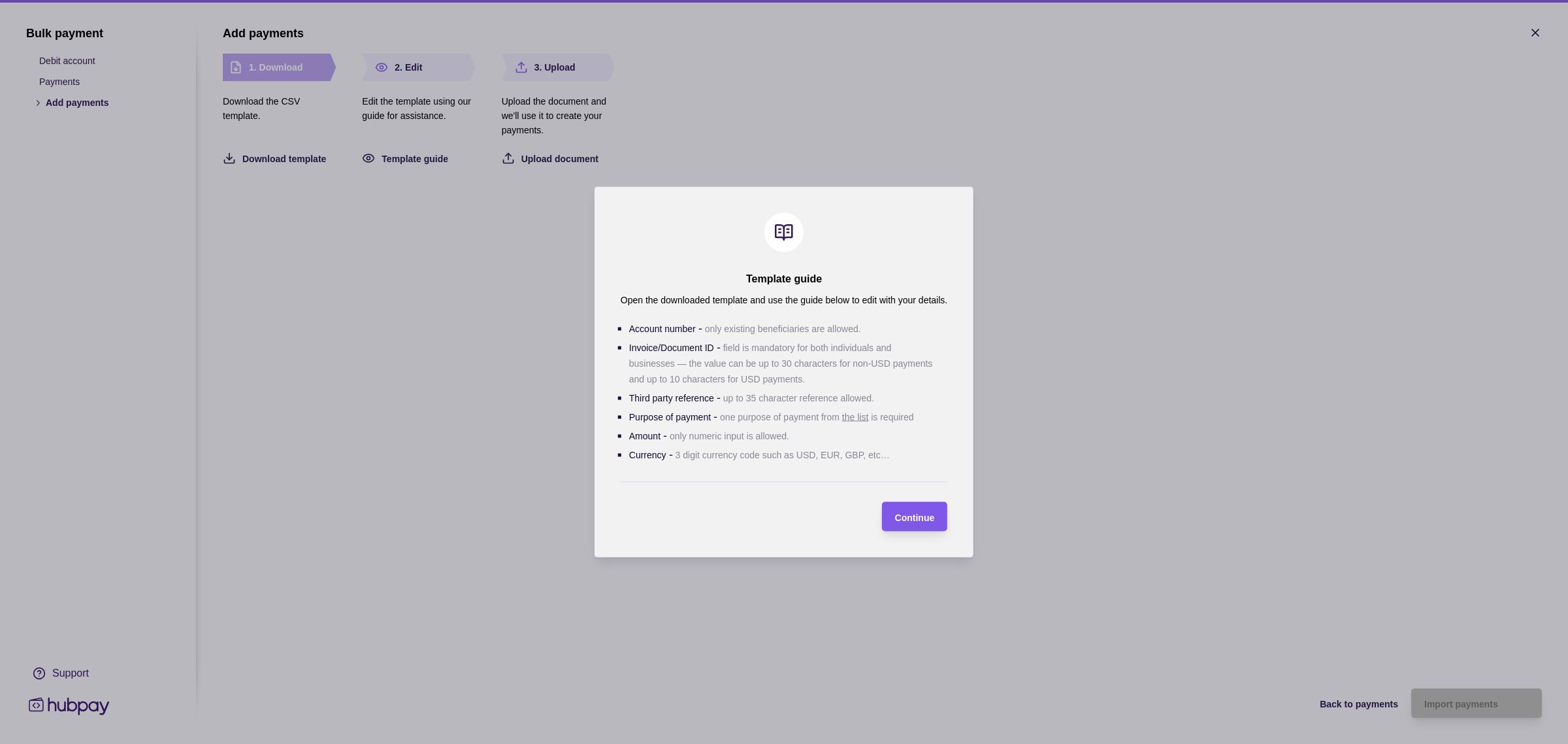
click at [928, 507] on div "Continue" at bounding box center [904, 517] width 60 height 30
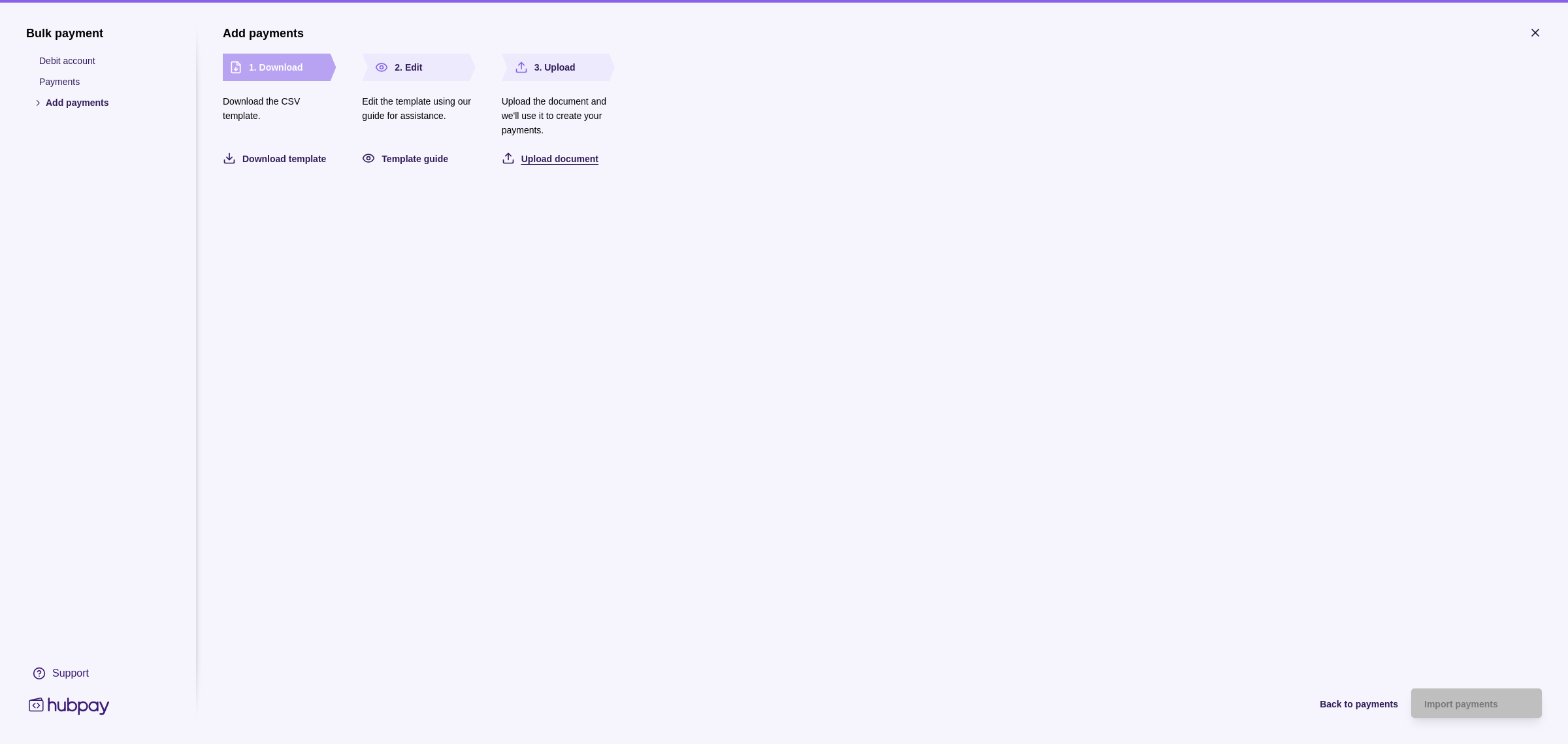
click at [554, 154] on span "Upload document" at bounding box center [559, 159] width 77 height 10
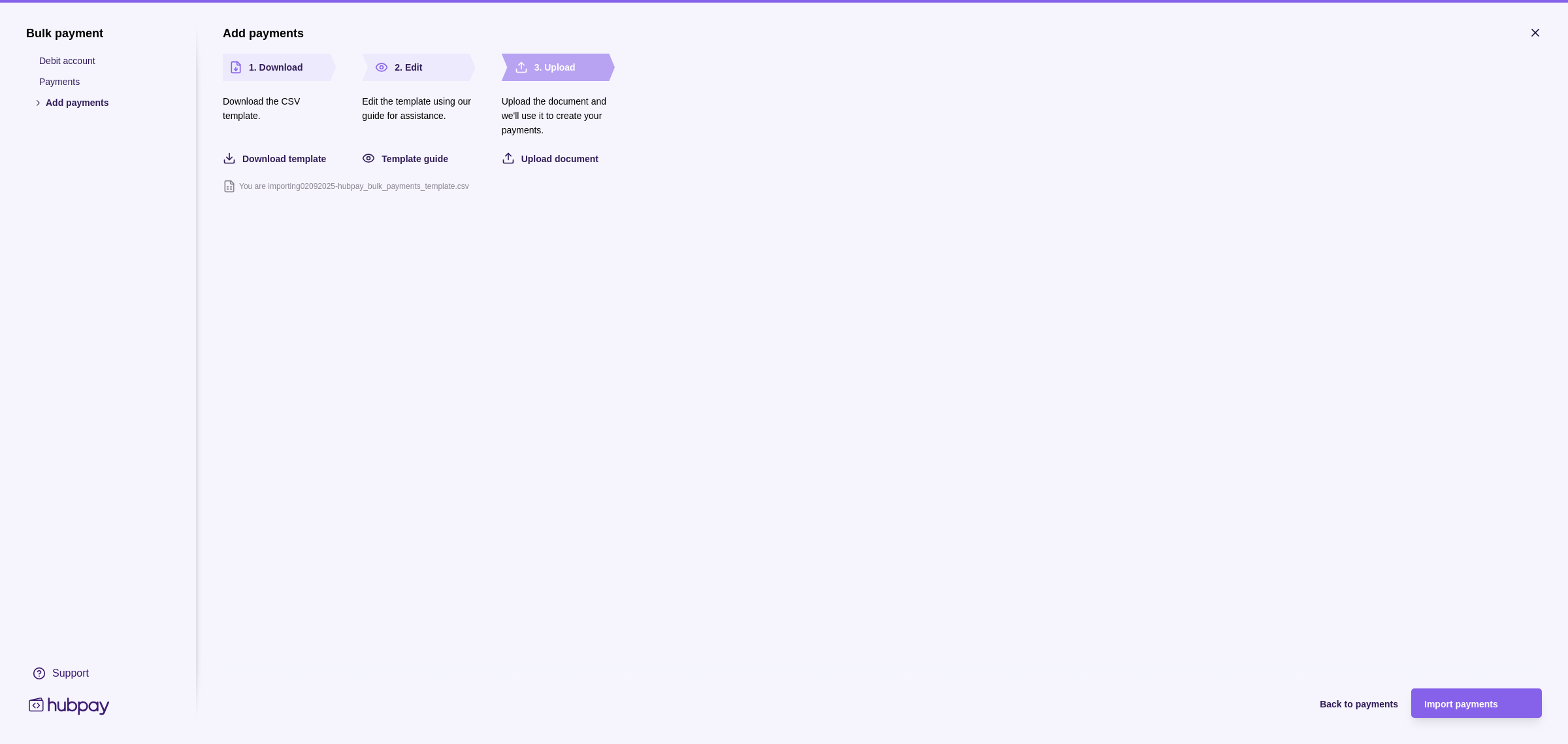
click at [743, 388] on section "Add payments 1. Download Download the CSV template. Download template 2. Edit E…" at bounding box center [882, 337] width 1319 height 623
click at [495, 201] on section "Add payments 1. Download Download the CSV template. Download template 2. Edit E…" at bounding box center [882, 337] width 1319 height 623
click at [1431, 707] on span "Import payments" at bounding box center [1461, 704] width 74 height 10
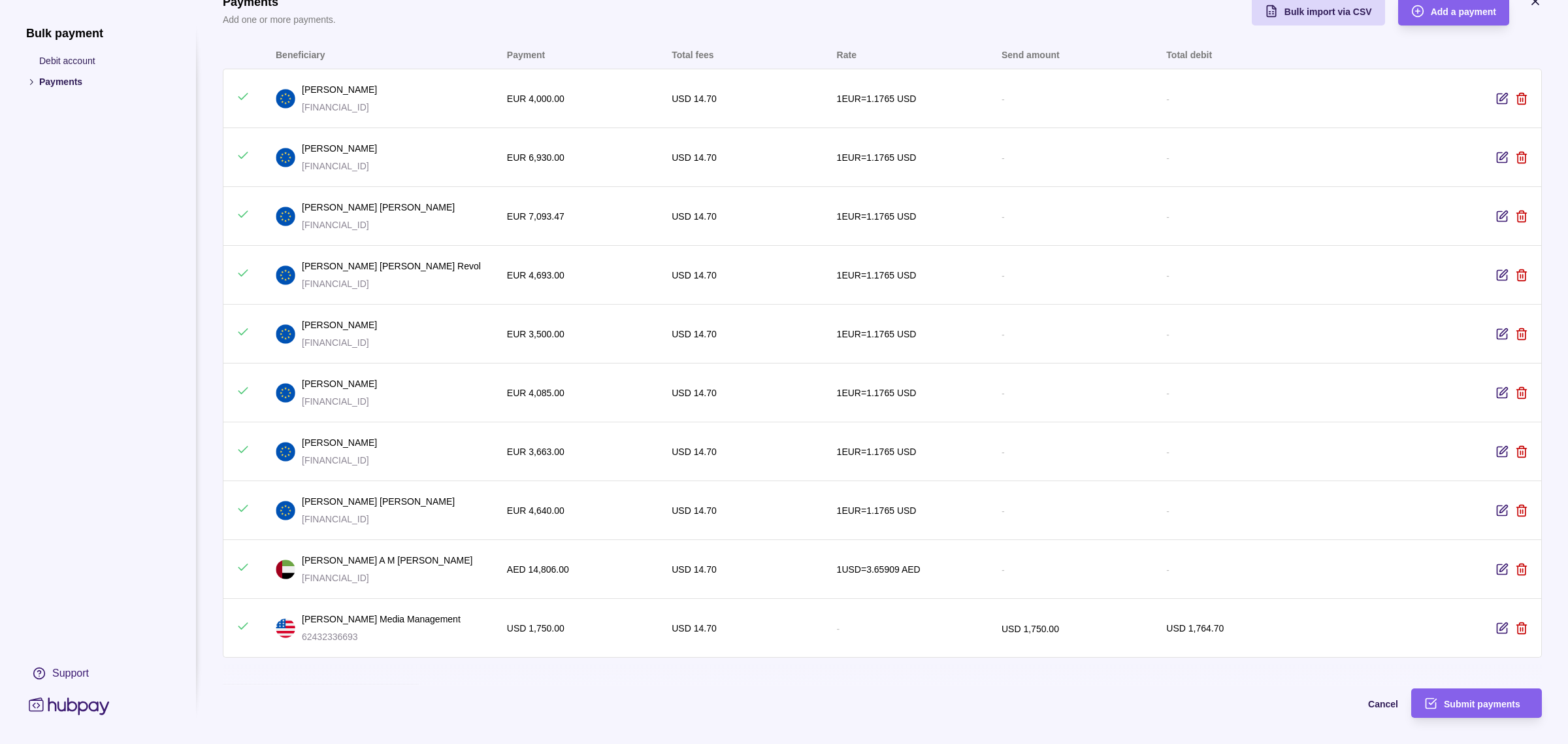
scroll to position [53, 0]
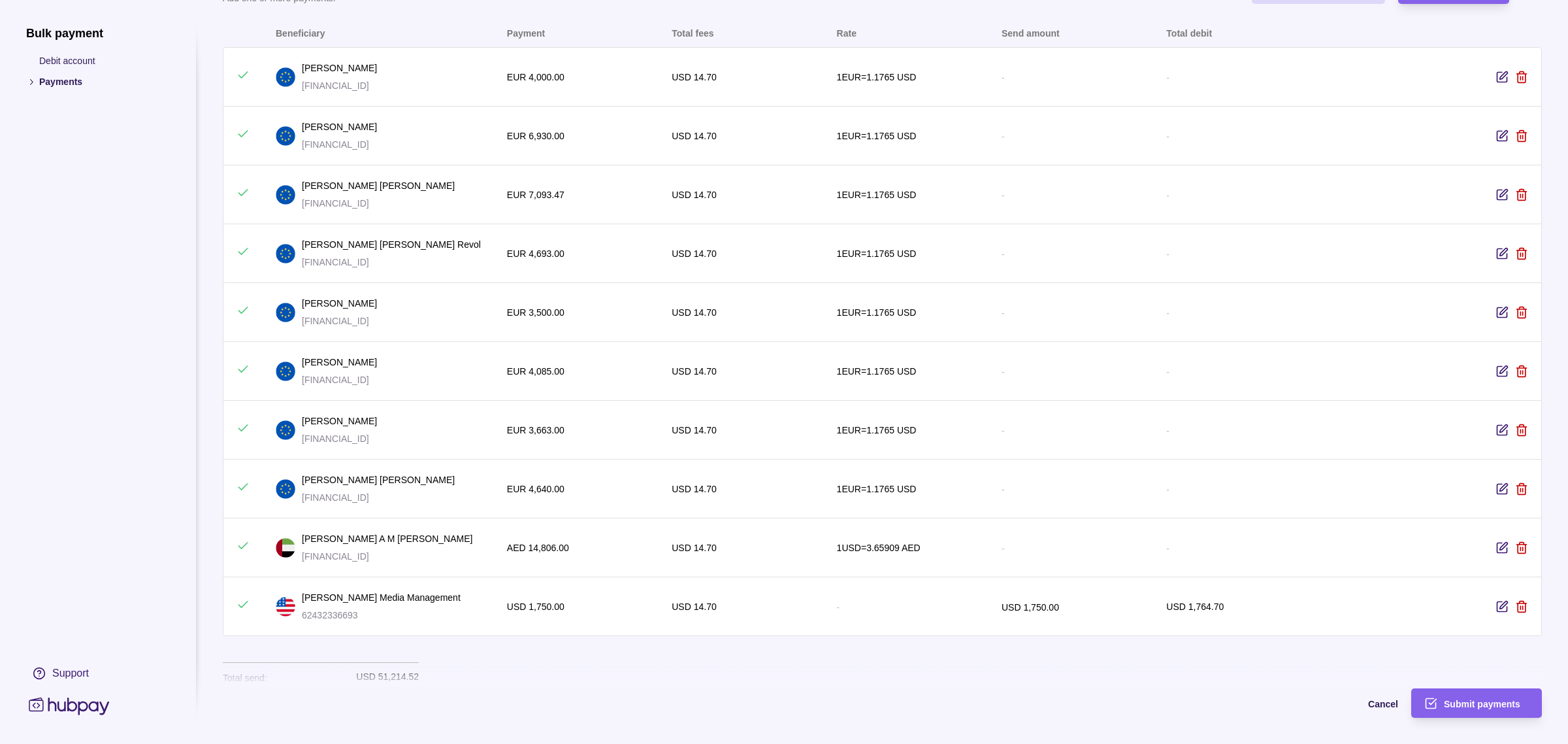
click at [377, 86] on p "[FINANCIAL_ID]" at bounding box center [339, 86] width 75 height 14
copy p "[FINANCIAL_ID]"
click at [1180, 526] on div "-" at bounding box center [1235, 548] width 165 height 59
click at [377, 148] on p "[FINANCIAL_ID]" at bounding box center [339, 145] width 75 height 14
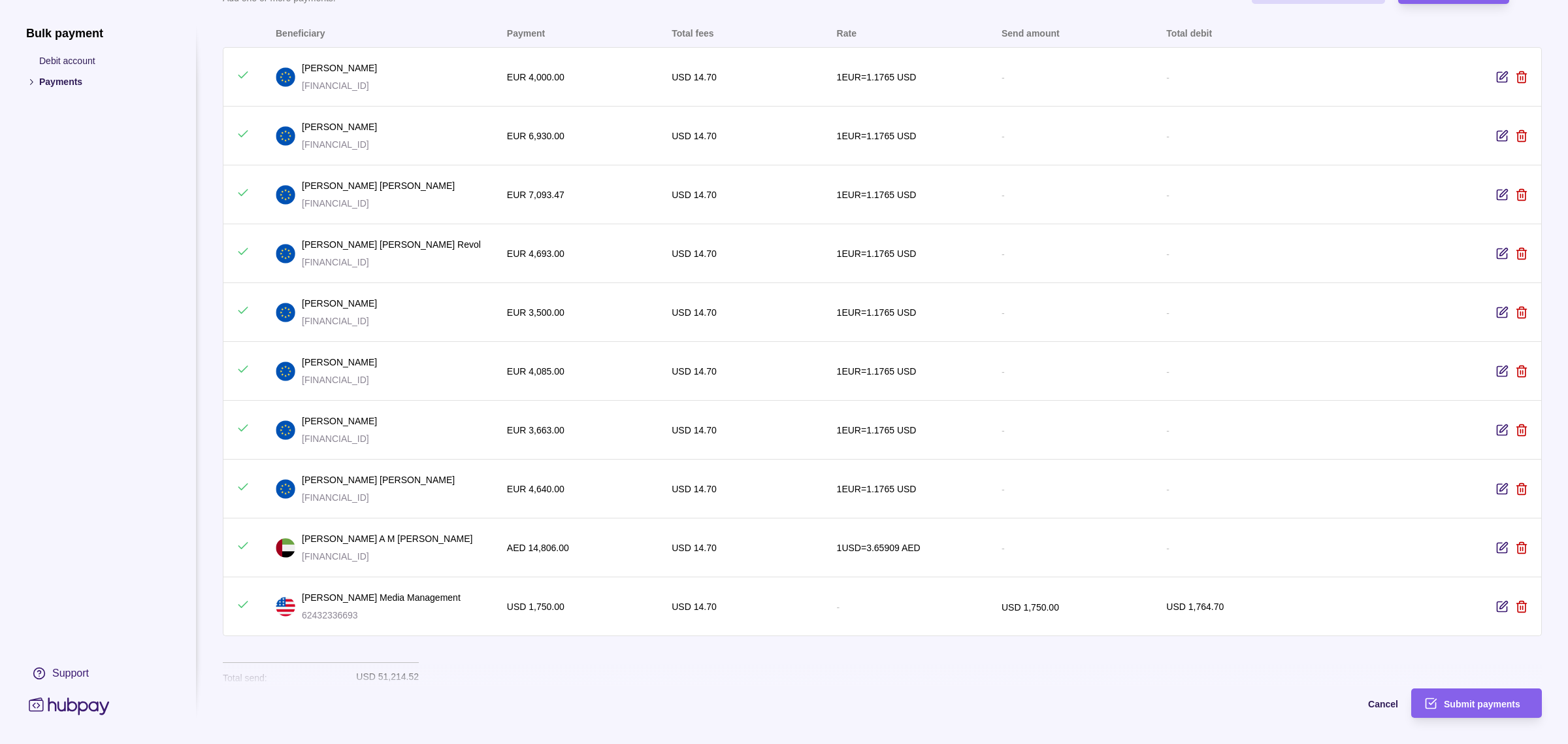
click at [377, 148] on p "[FINANCIAL_ID]" at bounding box center [339, 145] width 75 height 14
copy p "[FINANCIAL_ID]"
click at [351, 201] on p "[FINANCIAL_ID]" at bounding box center [378, 203] width 153 height 14
copy p "[FINANCIAL_ID]"
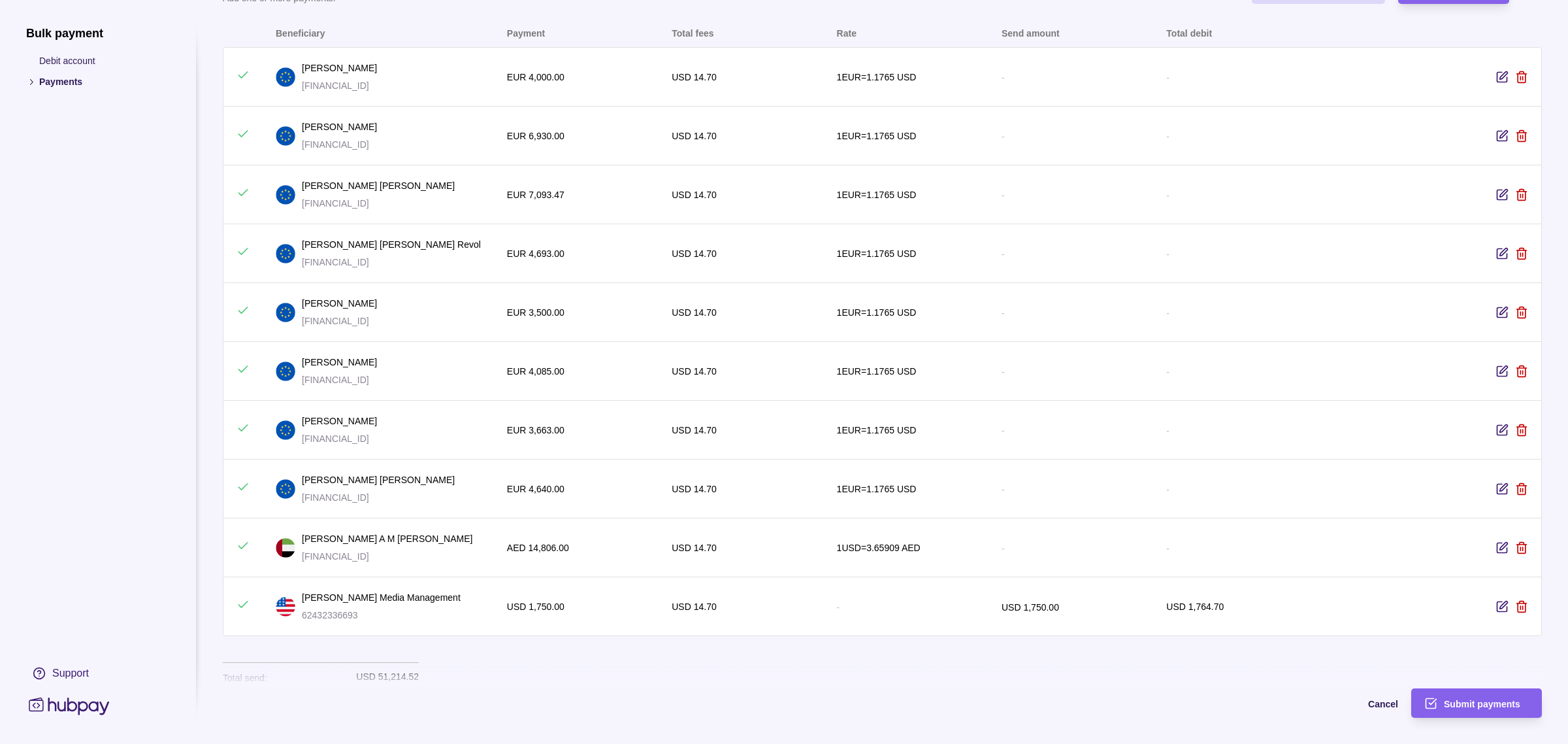
click at [338, 259] on p "[FINANCIAL_ID]" at bounding box center [391, 262] width 179 height 14
copy p "[FINANCIAL_ID]"
click at [330, 323] on p "[FINANCIAL_ID]" at bounding box center [339, 321] width 75 height 14
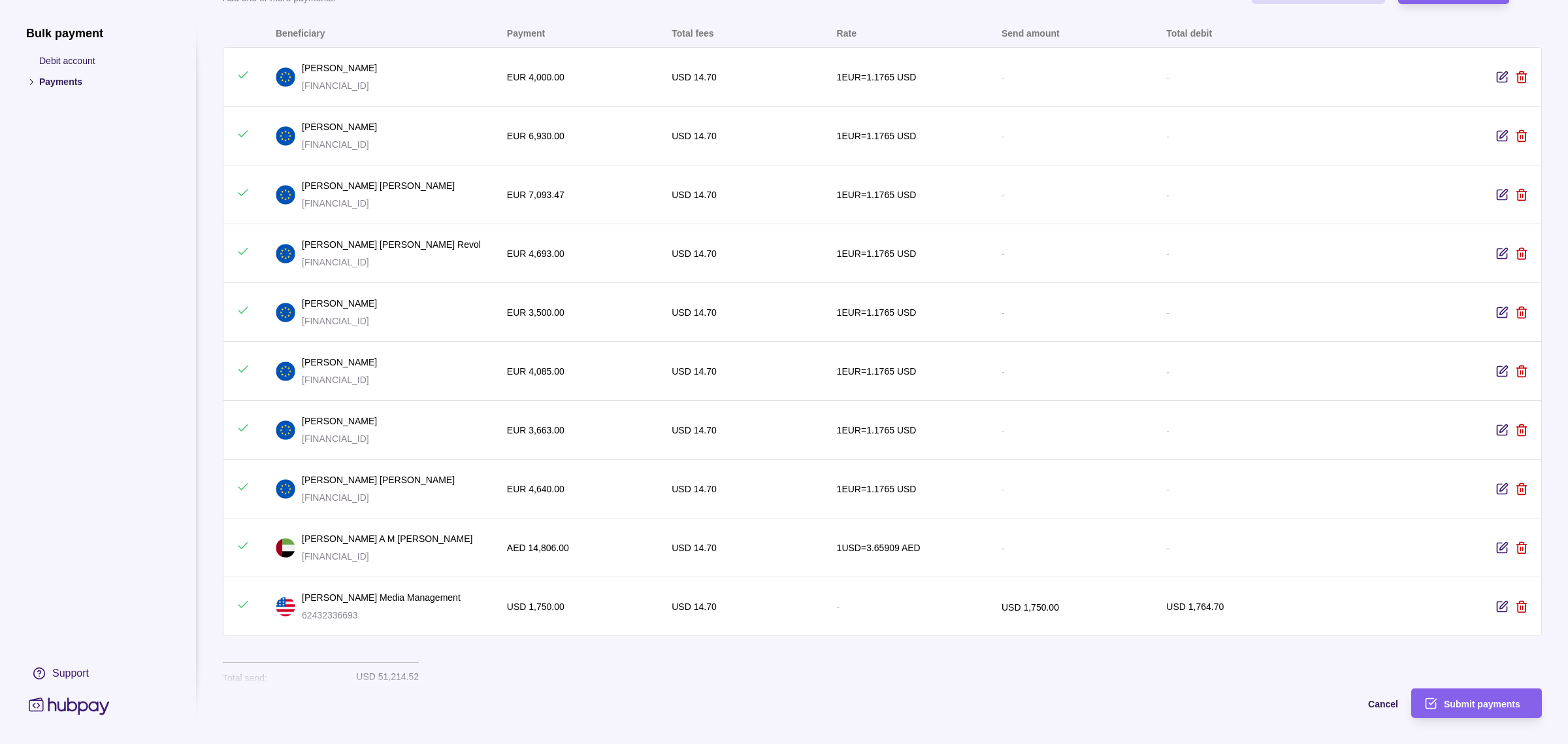
copy p "[FINANCIAL_ID]"
click at [326, 383] on p "[FINANCIAL_ID]" at bounding box center [339, 379] width 75 height 14
copy p "[FINANCIAL_ID]"
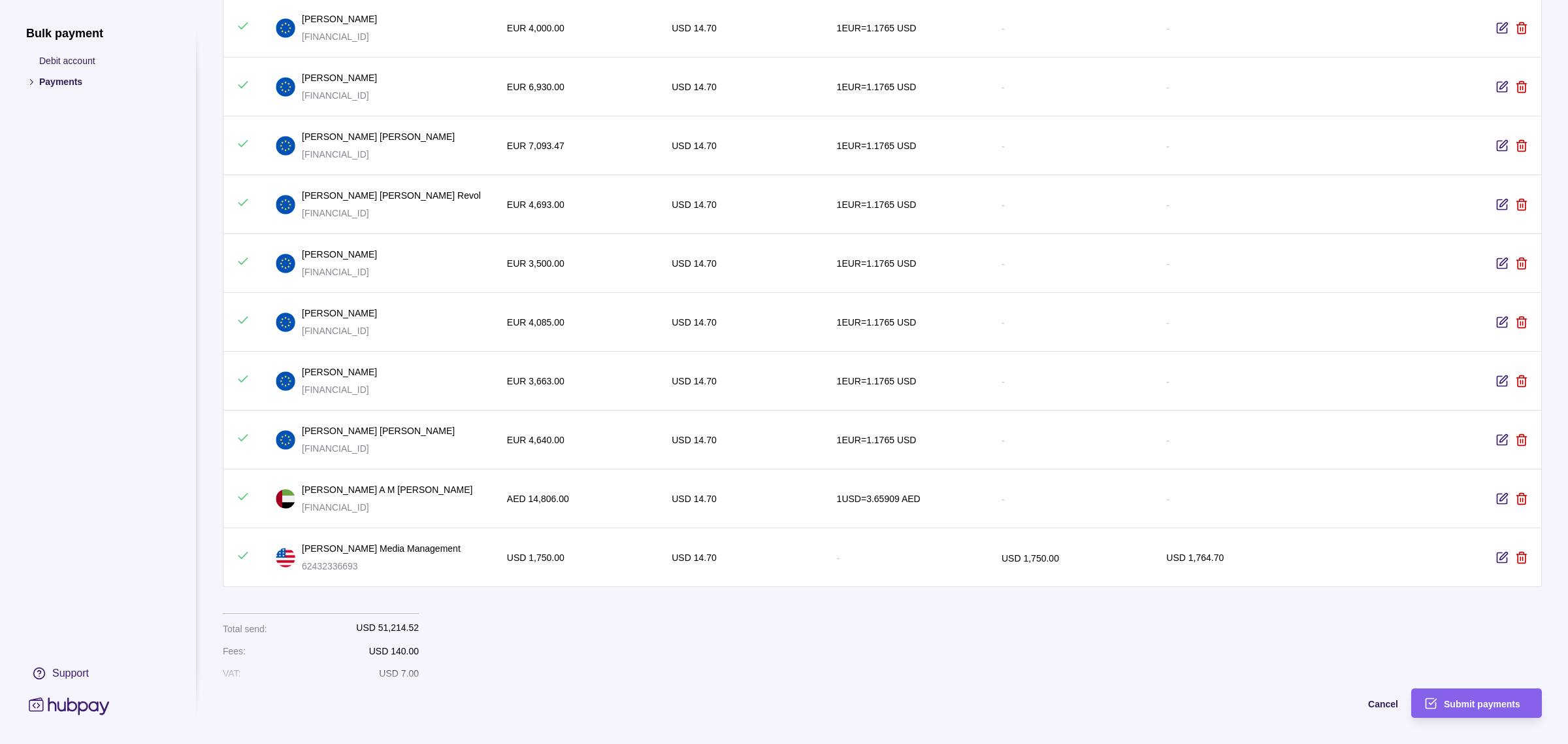
scroll to position [108, 0]
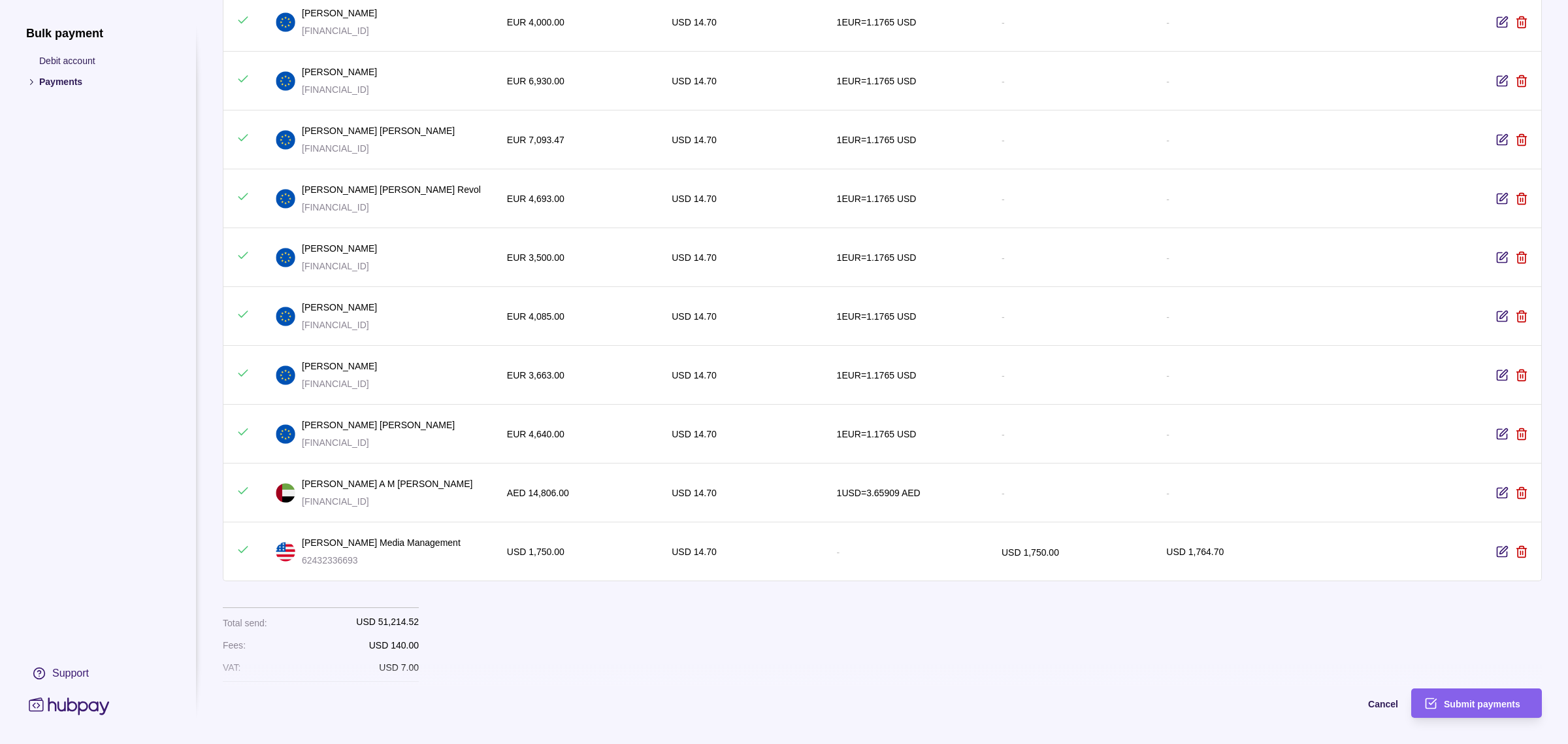
click at [374, 389] on p "[FINANCIAL_ID]" at bounding box center [339, 383] width 75 height 14
click at [367, 380] on p "[FINANCIAL_ID]" at bounding box center [339, 383] width 75 height 14
copy p "[FINANCIAL_ID]"
click at [372, 441] on p "[FINANCIAL_ID]" at bounding box center [378, 442] width 153 height 14
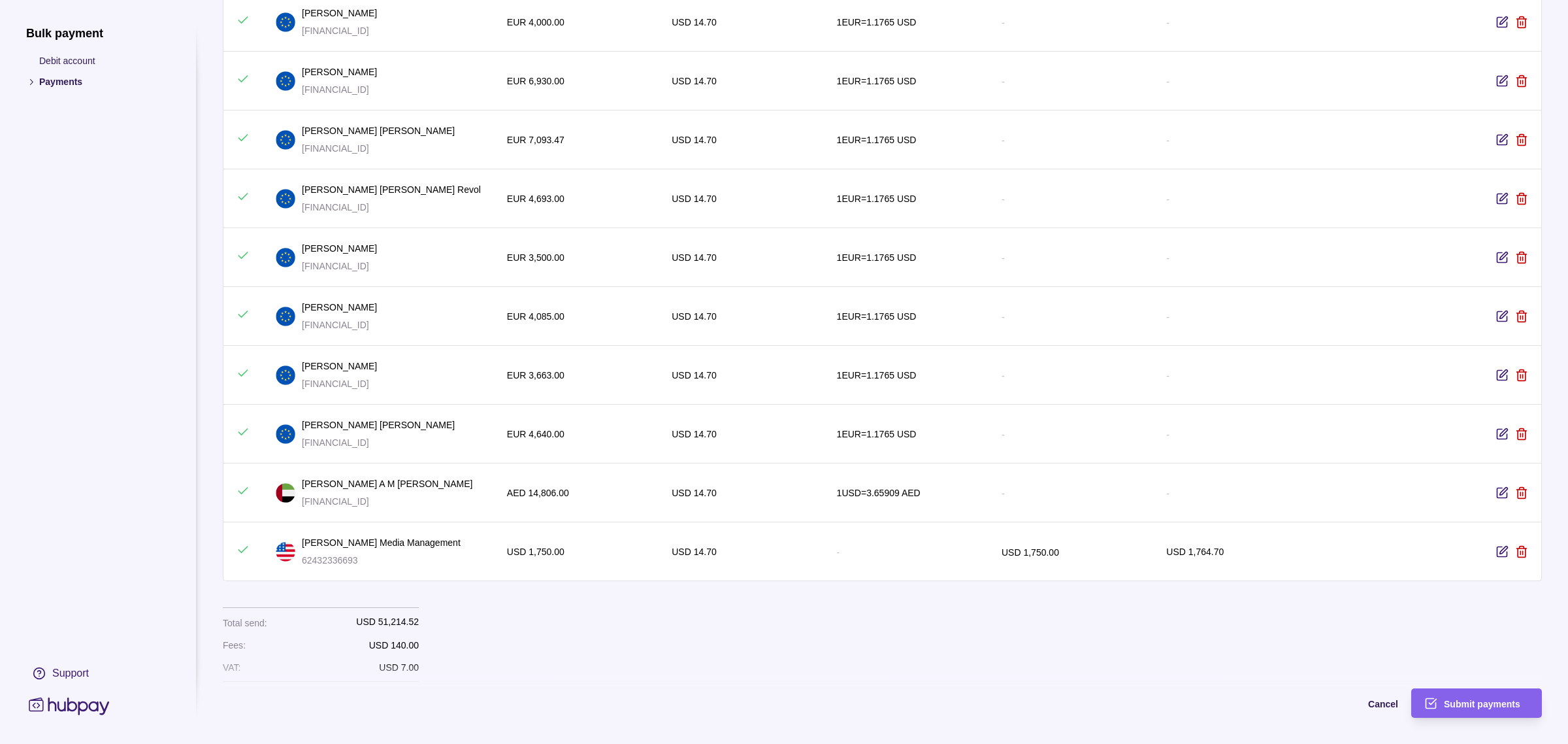
click at [372, 441] on p "[FINANCIAL_ID]" at bounding box center [378, 442] width 153 height 14
copy p "[FINANCIAL_ID]"
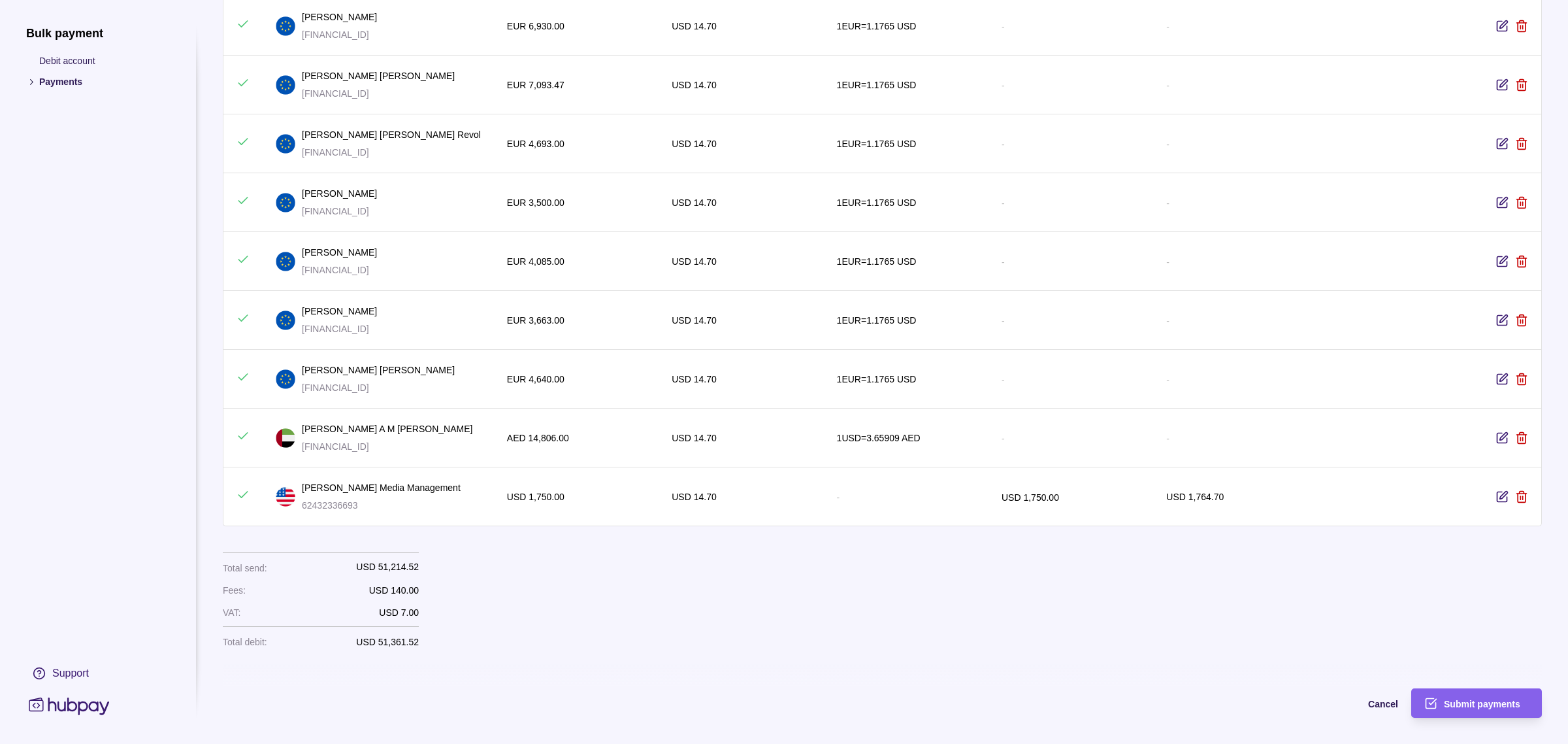
click at [387, 439] on p "[FINANCIAL_ID]" at bounding box center [386, 446] width 170 height 14
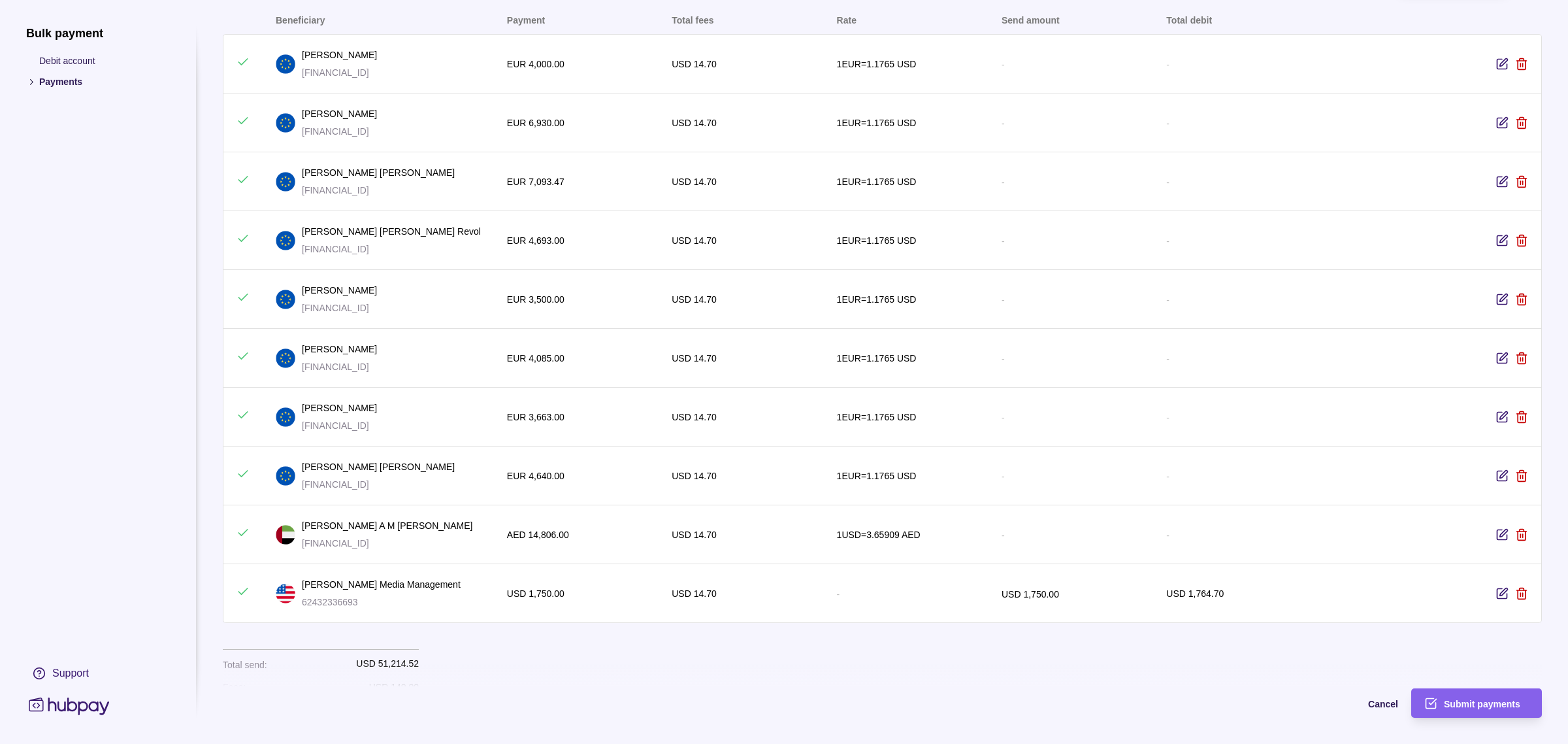
scroll to position [66, 0]
click at [340, 599] on p "62432336693" at bounding box center [381, 602] width 159 height 14
click at [334, 603] on p "62432336693" at bounding box center [381, 602] width 159 height 14
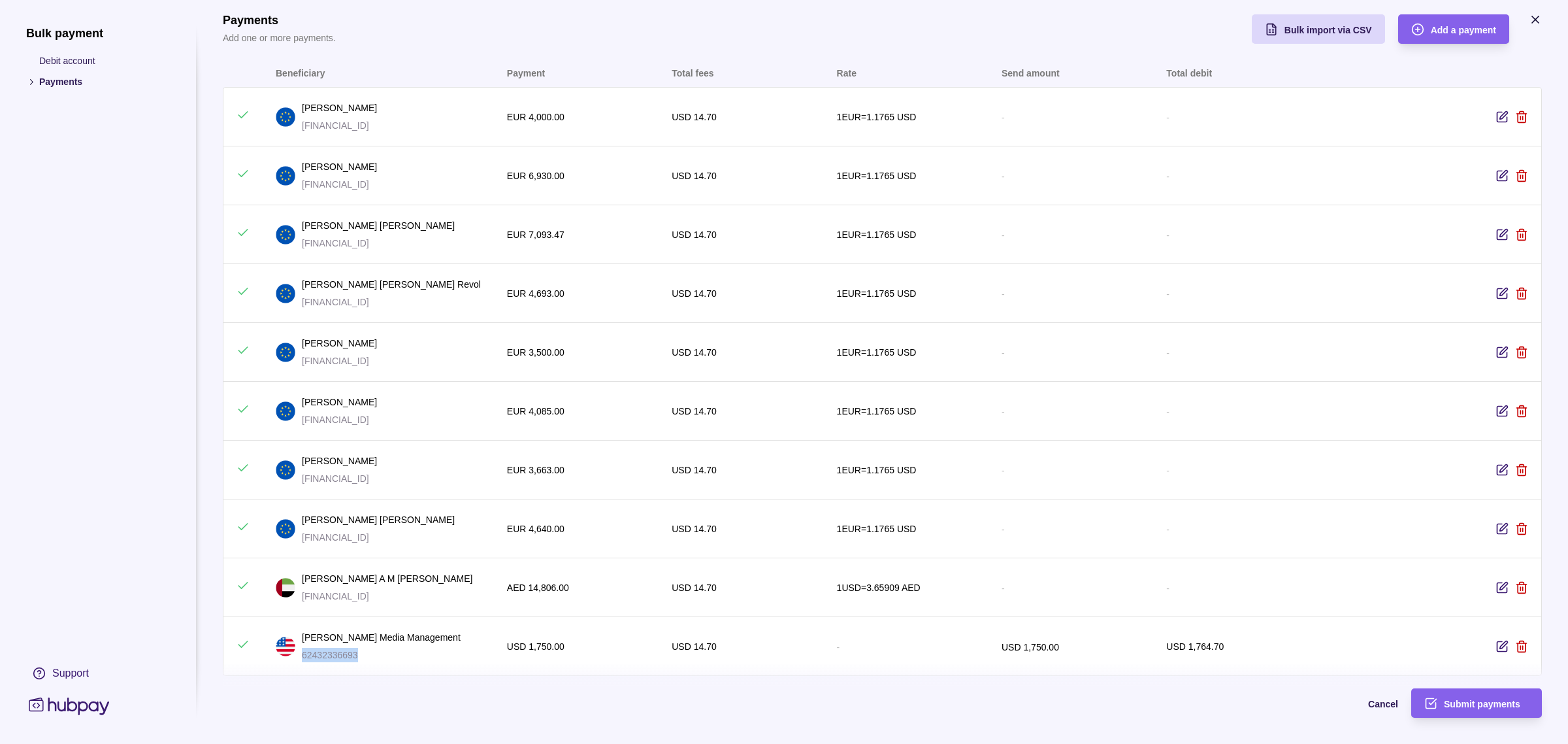
scroll to position [10, 0]
click at [1445, 699] on span "Submit payments" at bounding box center [1482, 704] width 76 height 10
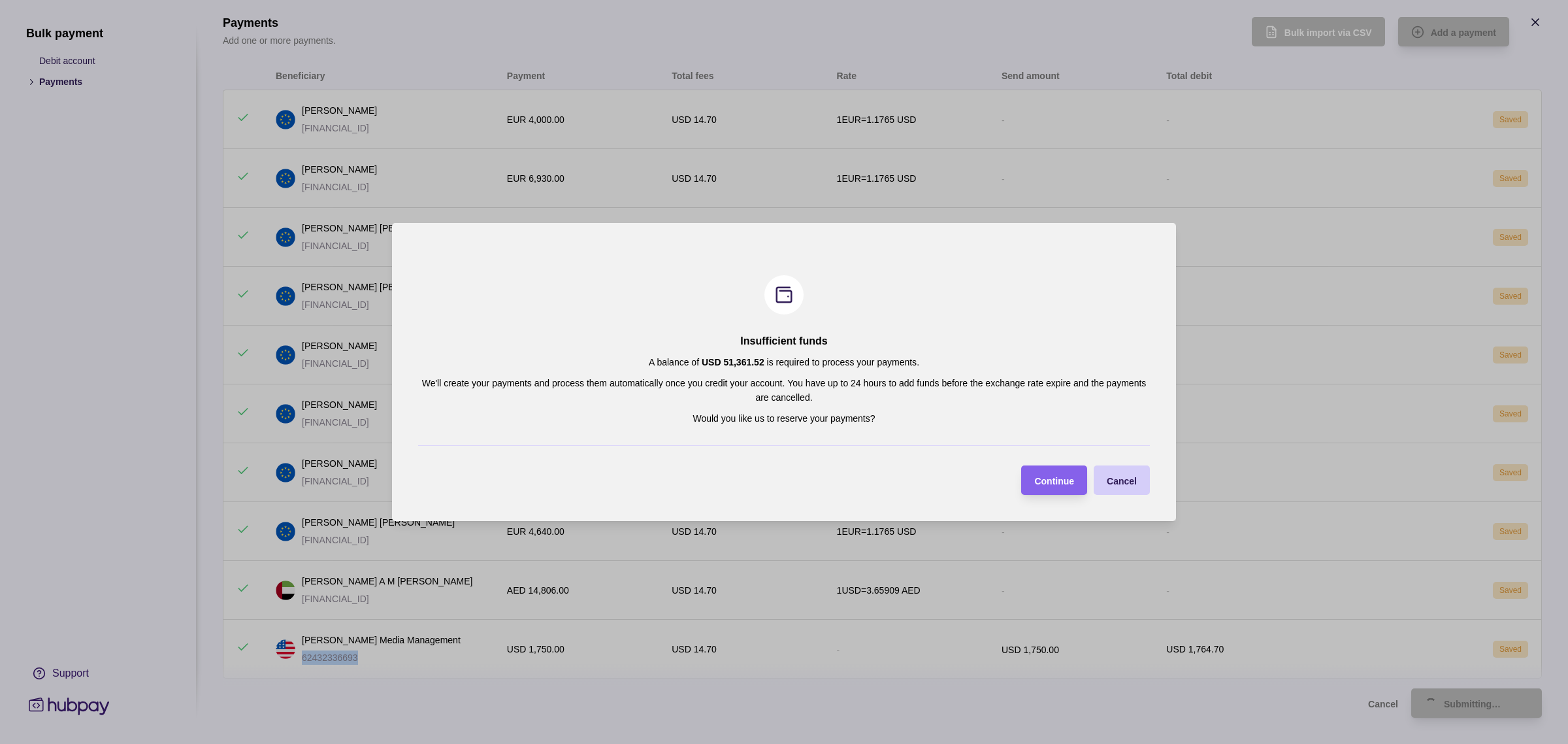
click at [1116, 491] on div "Cancel" at bounding box center [1112, 480] width 50 height 30
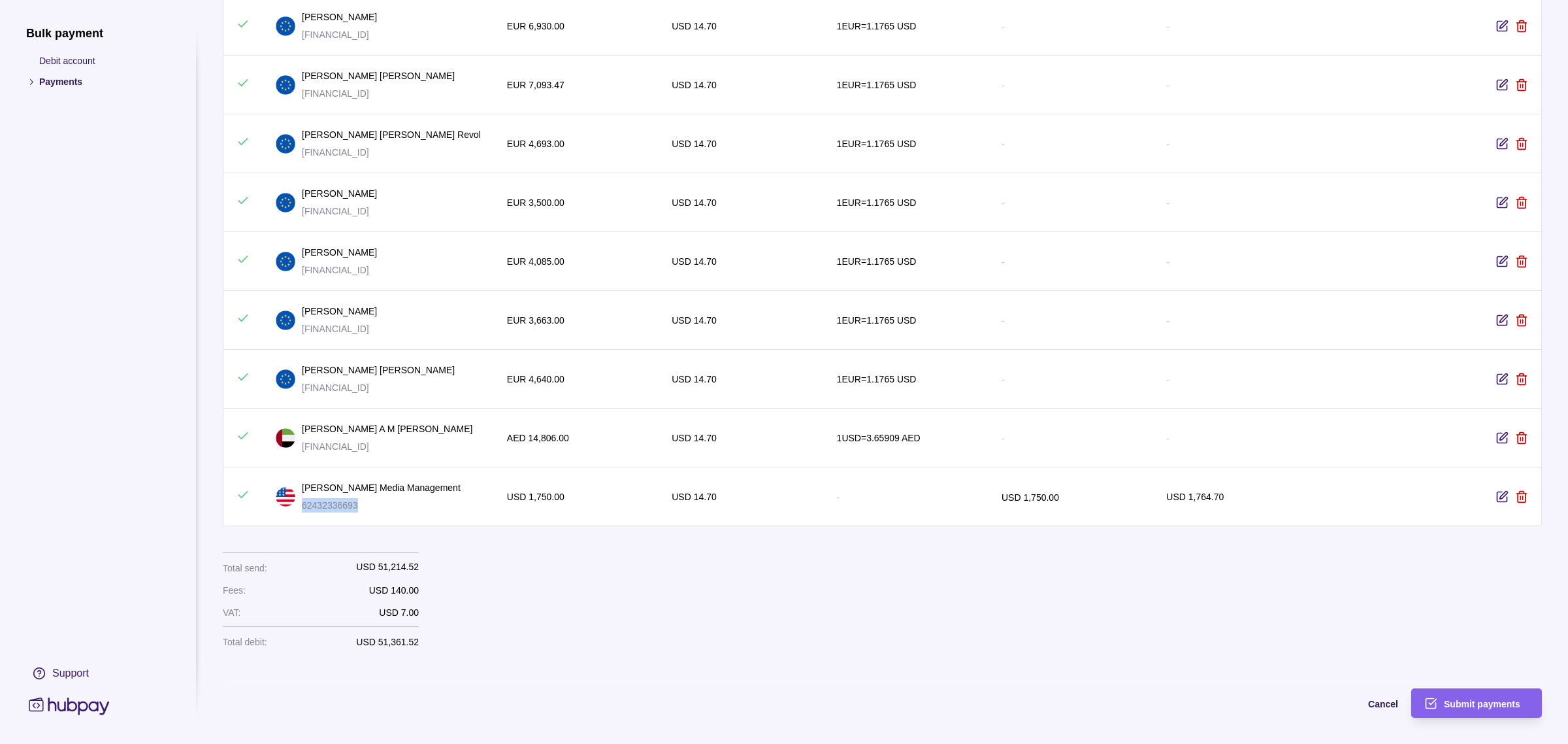
scroll to position [0, 0]
